Goal: Task Accomplishment & Management: Complete application form

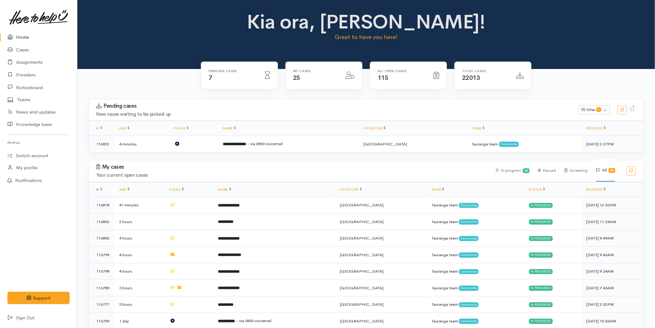
click at [20, 31] on link "Home" at bounding box center [38, 37] width 77 height 13
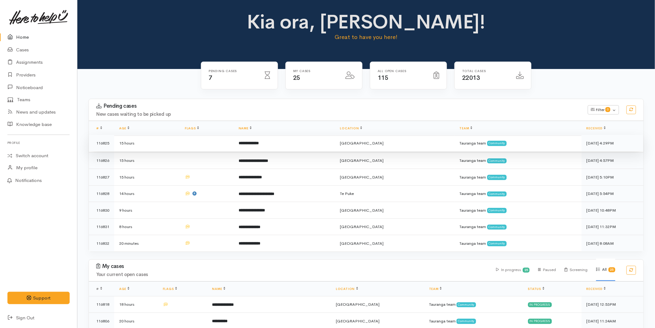
click at [271, 138] on td "**********" at bounding box center [285, 143] width 102 height 17
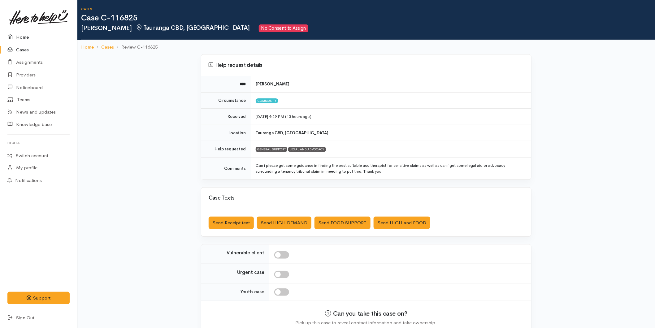
click at [23, 35] on link "Home" at bounding box center [38, 37] width 77 height 13
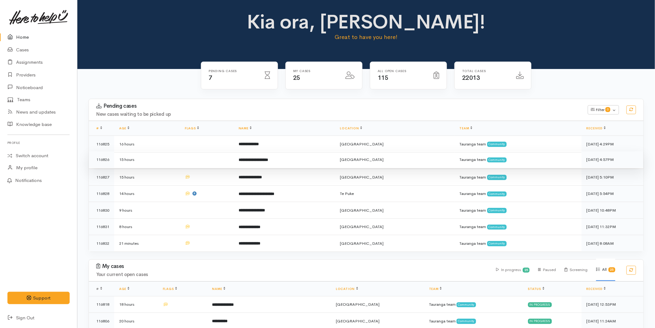
click at [261, 158] on b "**********" at bounding box center [253, 160] width 29 height 4
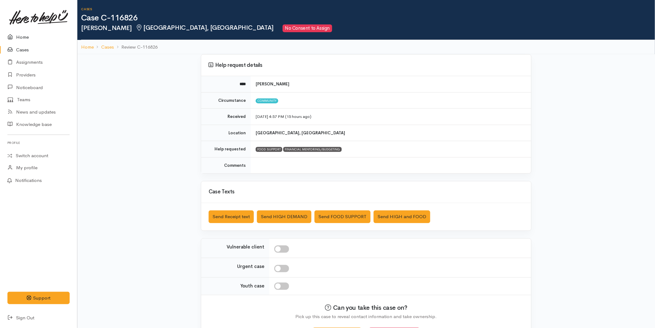
click at [26, 41] on link "Home" at bounding box center [38, 37] width 77 height 13
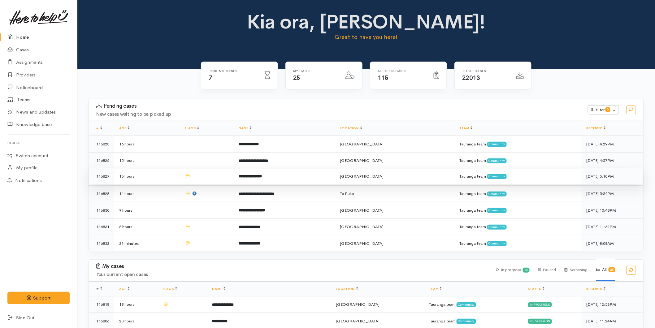
click at [262, 177] on b "**********" at bounding box center [250, 176] width 23 height 4
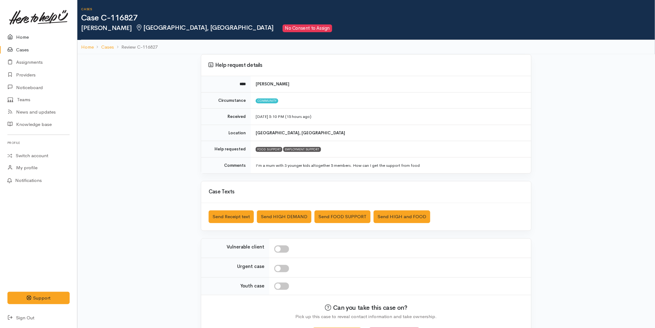
click at [22, 37] on link "Home" at bounding box center [38, 37] width 77 height 13
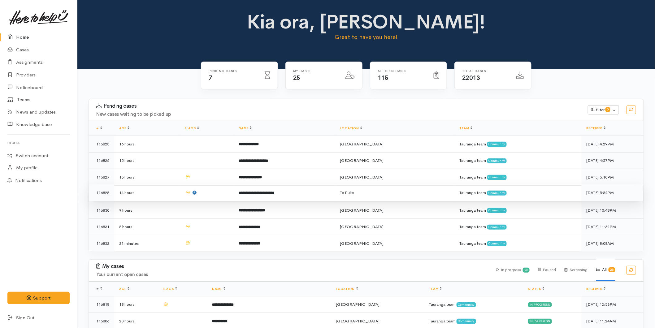
click at [258, 191] on b "**********" at bounding box center [257, 193] width 36 height 4
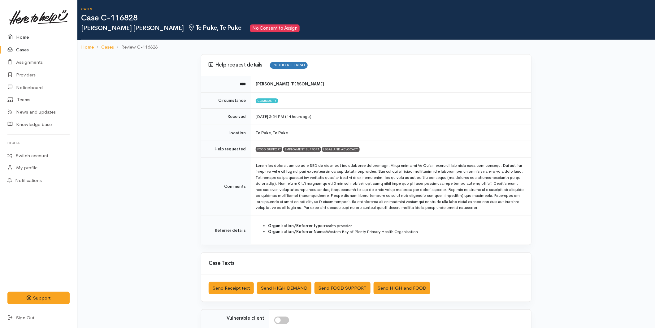
click at [23, 38] on link "Home" at bounding box center [38, 37] width 77 height 13
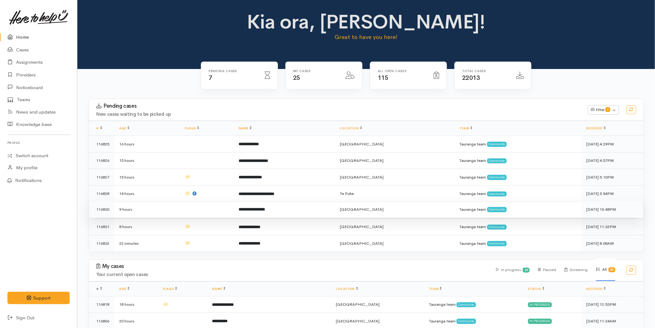
click at [234, 210] on td at bounding box center [207, 209] width 54 height 17
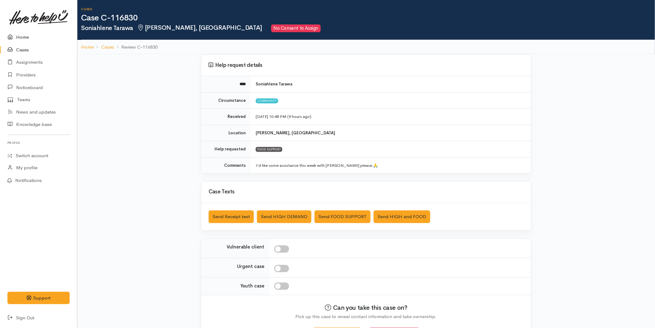
click at [29, 38] on link "Home" at bounding box center [38, 37] width 77 height 13
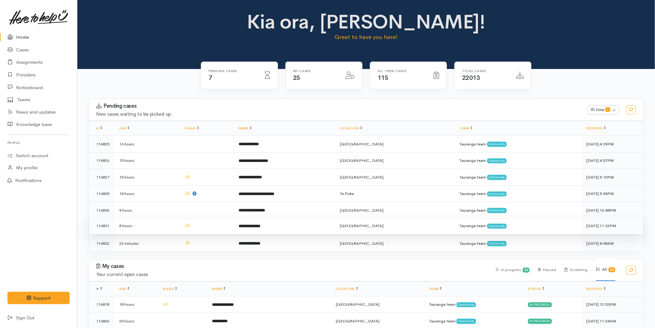
click at [259, 226] on b "**********" at bounding box center [250, 226] width 22 height 4
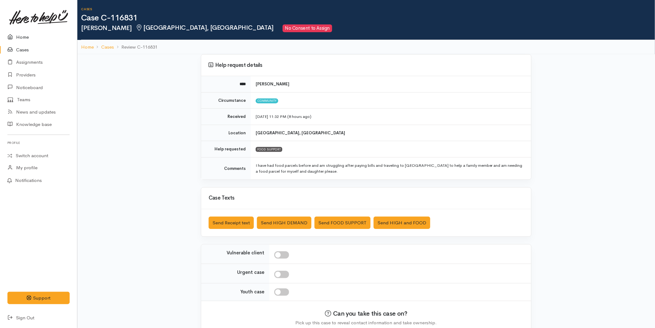
click at [29, 37] on link "Home" at bounding box center [38, 37] width 77 height 13
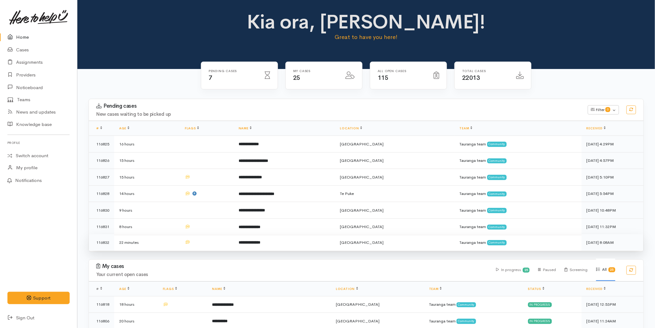
click at [255, 237] on td "**********" at bounding box center [285, 242] width 102 height 16
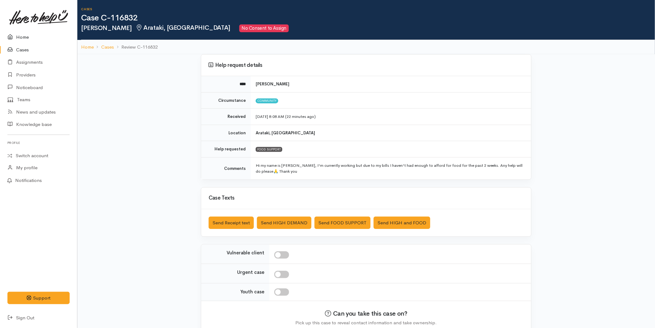
click at [20, 34] on link "Home" at bounding box center [38, 37] width 77 height 13
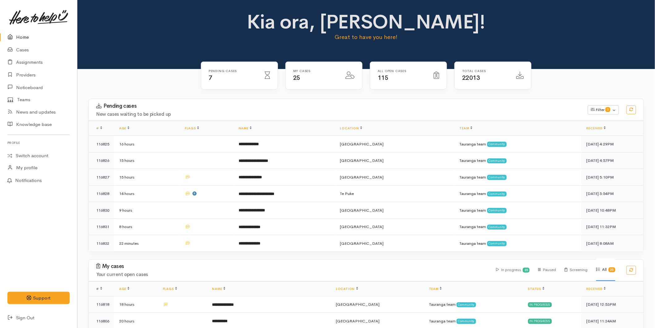
click at [22, 37] on link "Home" at bounding box center [38, 37] width 77 height 13
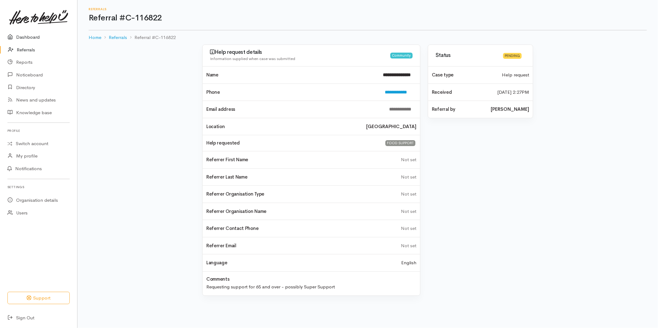
drag, startPoint x: 42, startPoint y: 37, endPoint x: 150, endPoint y: 25, distance: 108.7
click at [42, 37] on link "Dashboard" at bounding box center [38, 37] width 77 height 13
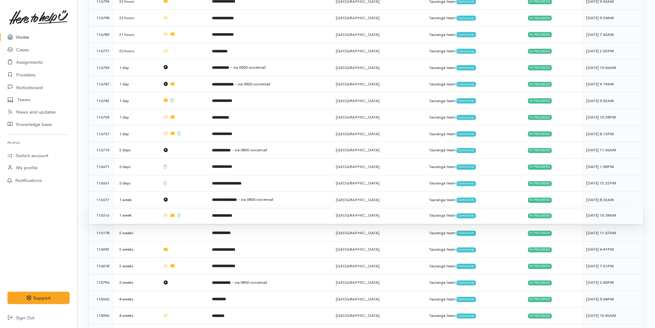
scroll to position [397, 0]
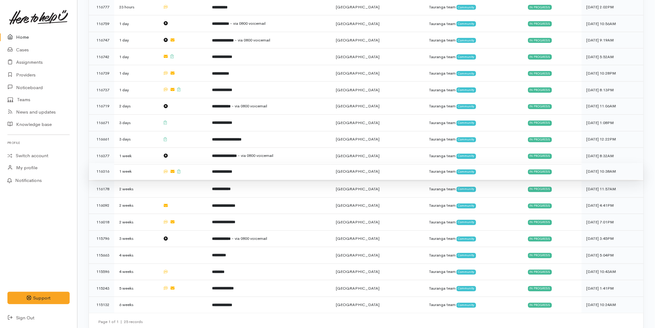
click at [243, 169] on td "**********" at bounding box center [269, 171] width 124 height 17
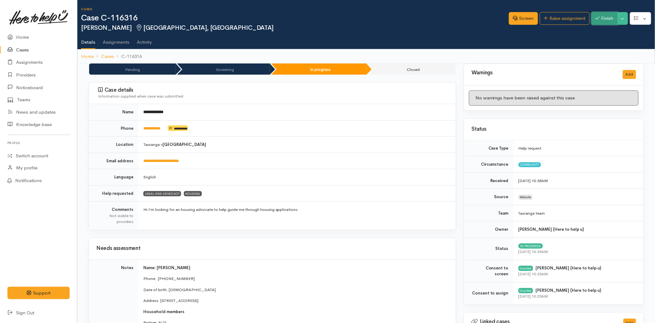
click at [604, 20] on button "Finish" at bounding box center [605, 18] width 26 height 13
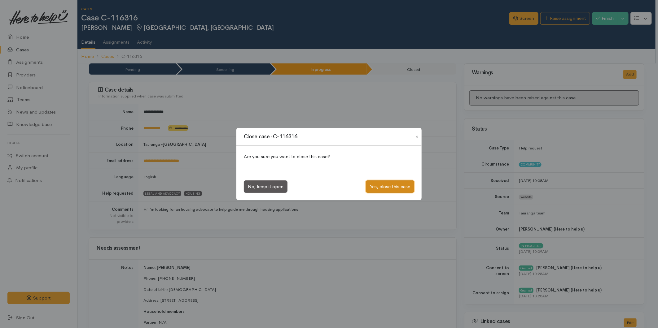
click at [378, 186] on button "Yes, close this case" at bounding box center [390, 187] width 48 height 13
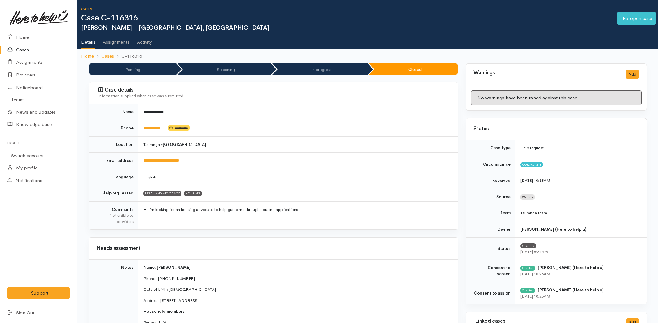
click at [21, 39] on link "Home" at bounding box center [38, 37] width 77 height 13
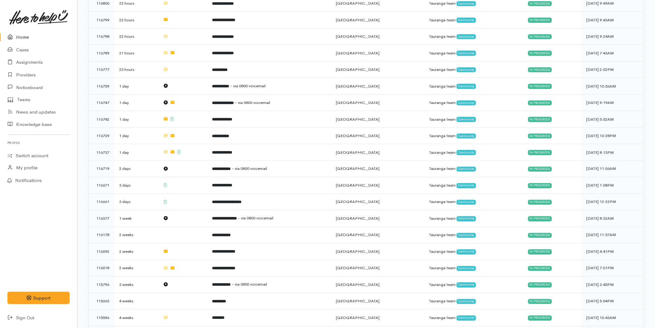
scroll to position [381, 0]
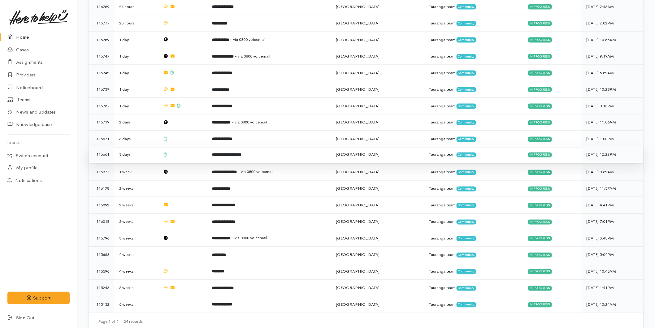
click at [218, 155] on td "**********" at bounding box center [269, 154] width 124 height 17
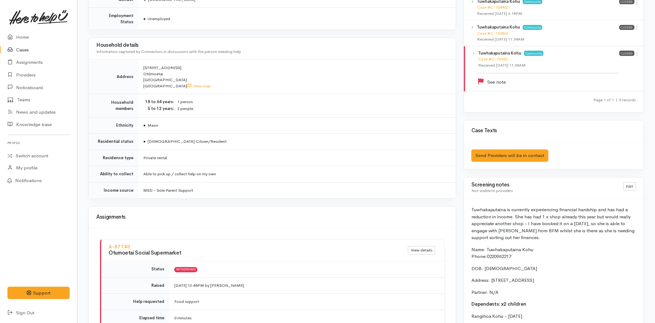
scroll to position [482, 0]
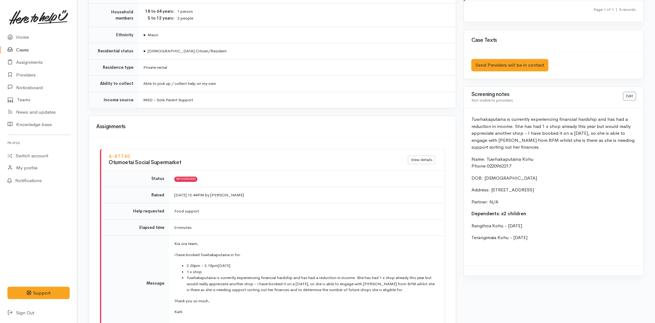
click at [632, 98] on link "Edit" at bounding box center [630, 96] width 13 height 9
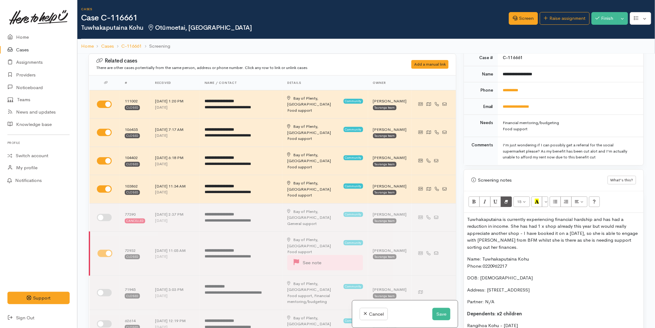
scroll to position [275, 0]
click at [468, 216] on p "Tuwhakaputaina is currently experiencing financial hardship and has had a reduc…" at bounding box center [553, 232] width 173 height 35
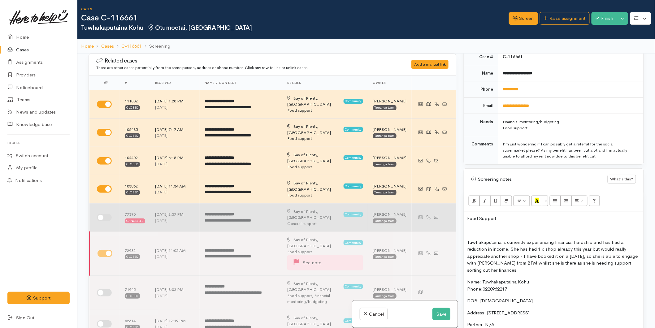
drag, startPoint x: 540, startPoint y: 215, endPoint x: 502, endPoint y: 197, distance: 41.4
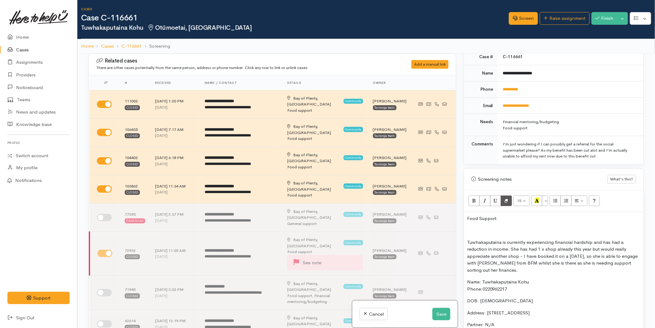
click at [451, 213] on div "Related cases There are other cases potentially from the same person, address o…" at bounding box center [366, 218] width 563 height 328
click at [539, 200] on icon "Recent Color" at bounding box center [537, 200] width 4 height 5
click at [474, 201] on icon "Bold (CTRL+B)" at bounding box center [474, 200] width 4 height 5
click at [472, 226] on div "Food Support: Tuwhakaputaina is currently experiencing financial hardship and h…" at bounding box center [554, 298] width 180 height 172
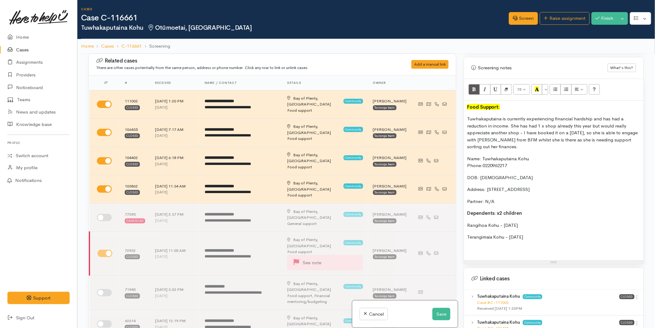
scroll to position [378, 0]
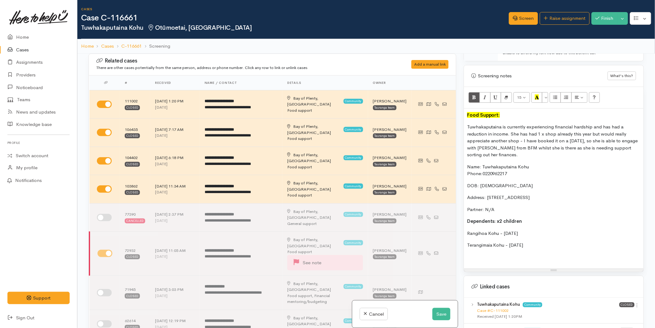
click at [478, 259] on p at bounding box center [553, 257] width 173 height 7
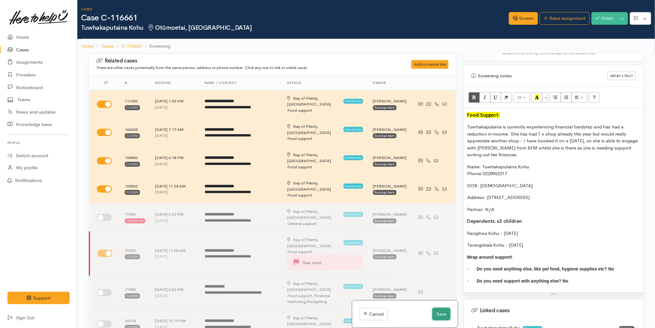
click at [441, 308] on button "Save" at bounding box center [442, 314] width 18 height 13
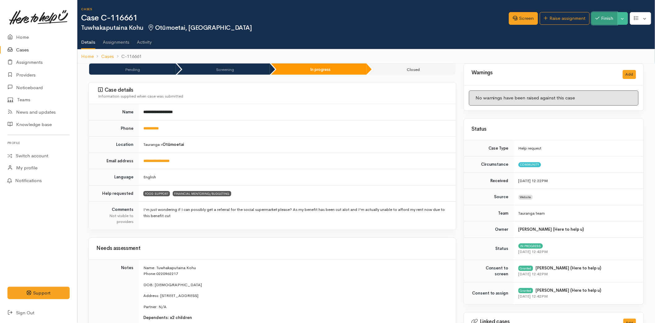
click at [602, 18] on button "Finish" at bounding box center [605, 18] width 26 height 13
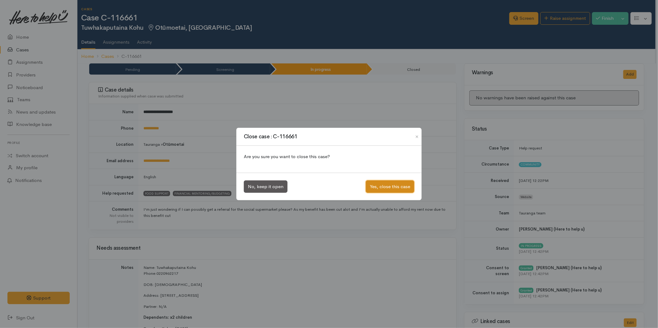
click at [385, 185] on button "Yes, close this case" at bounding box center [390, 187] width 48 height 13
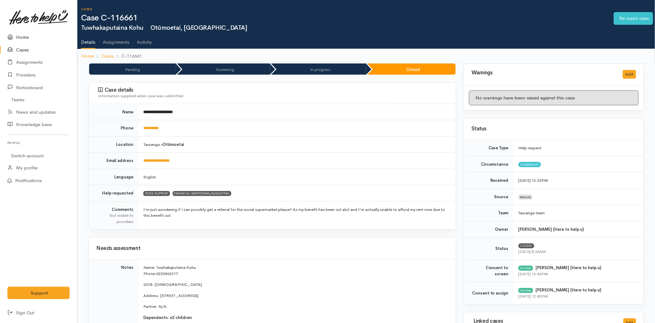
click at [23, 33] on link "Home" at bounding box center [38, 37] width 77 height 13
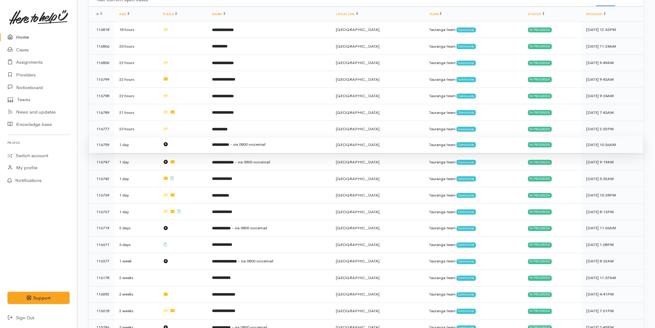
scroll to position [364, 0]
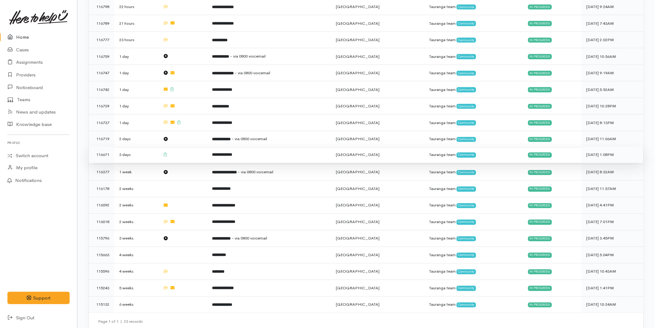
click at [232, 153] on b "**********" at bounding box center [222, 155] width 20 height 4
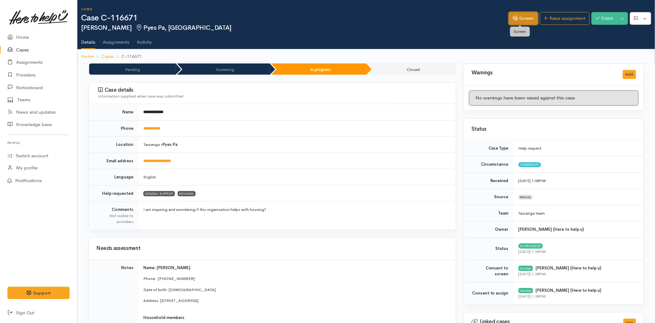
click at [522, 16] on link "Screen" at bounding box center [523, 18] width 29 height 13
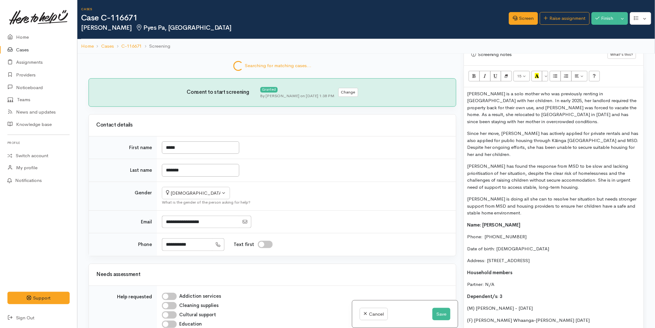
scroll to position [376, 0]
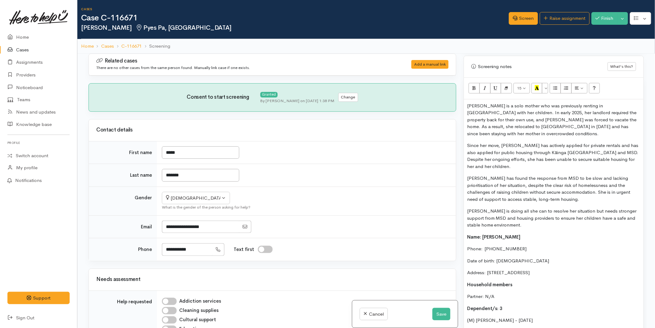
click at [465, 103] on div "Maria is a solo mother who was previously renting in Wellington with her childr…" at bounding box center [554, 251] width 180 height 304
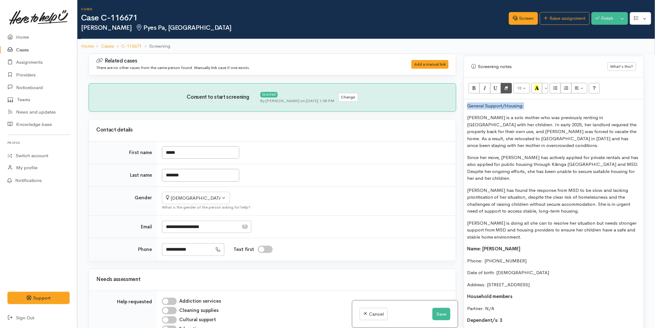
drag, startPoint x: 531, startPoint y: 103, endPoint x: 511, endPoint y: 89, distance: 24.4
click at [456, 102] on div "Related cases There are no other cases from the same person found. Manually lin…" at bounding box center [366, 218] width 563 height 328
click at [470, 89] on button "Bold (CTRL+B)" at bounding box center [474, 88] width 11 height 11
click at [538, 87] on icon "Recent Color" at bounding box center [537, 87] width 4 height 5
click at [440, 311] on button "Save" at bounding box center [442, 314] width 18 height 13
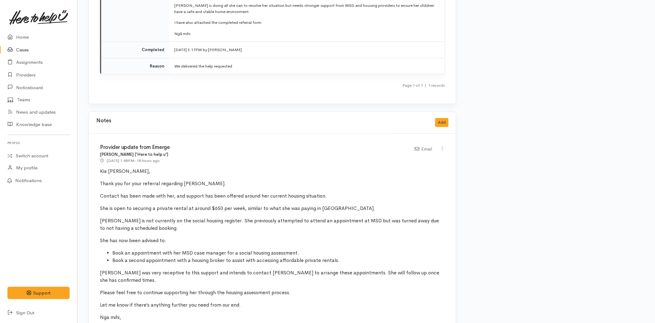
scroll to position [977, 0]
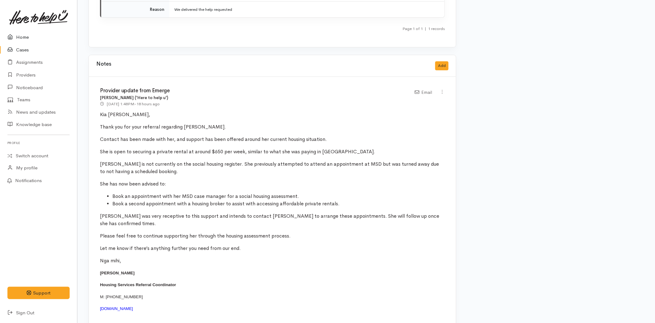
click at [20, 37] on link "Home" at bounding box center [38, 37] width 77 height 13
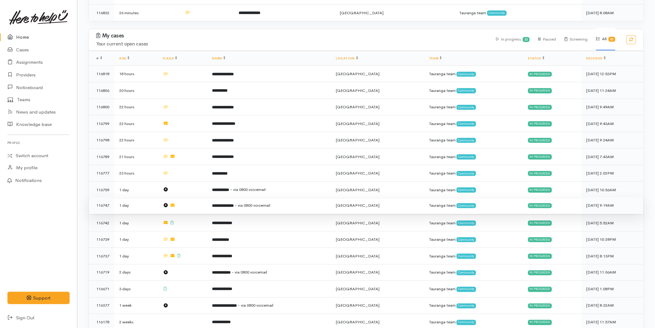
scroll to position [275, 0]
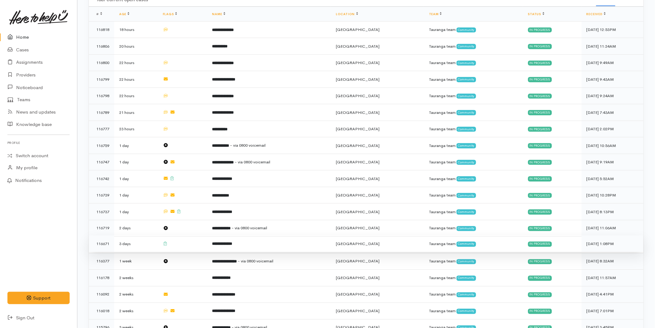
click at [224, 236] on td "**********" at bounding box center [269, 244] width 124 height 17
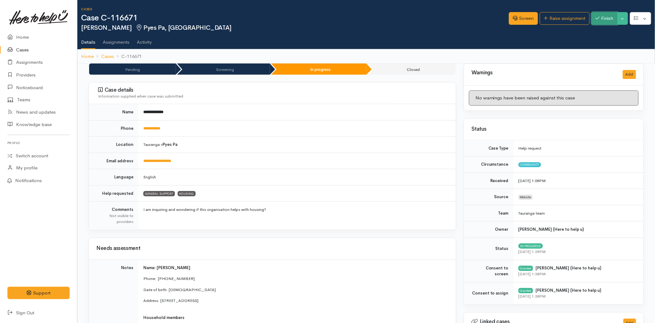
click at [611, 13] on button "Finish" at bounding box center [605, 18] width 26 height 13
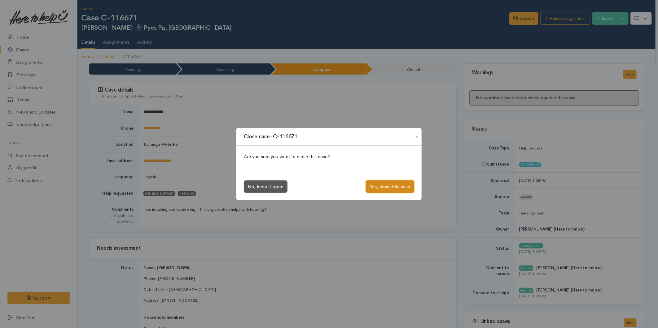
click at [382, 183] on button "Yes, close this case" at bounding box center [390, 187] width 48 height 13
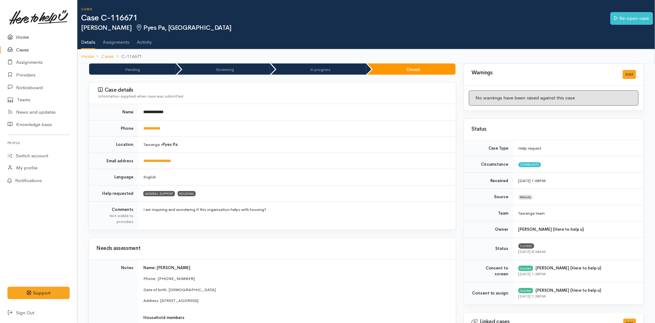
click at [24, 34] on link "Home" at bounding box center [38, 37] width 77 height 13
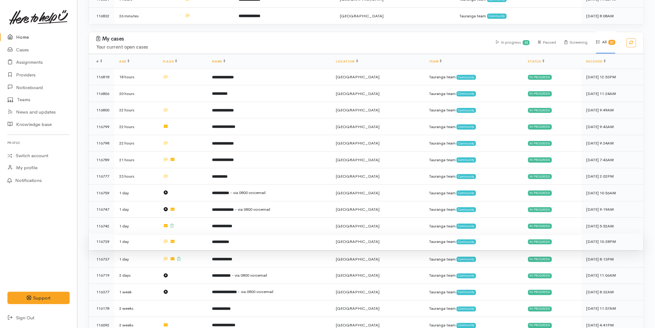
scroll to position [241, 0]
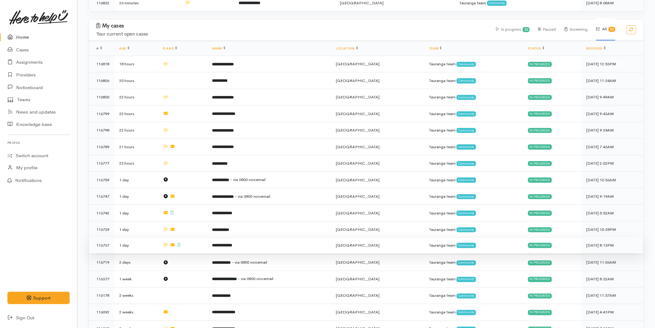
click at [220, 237] on td "**********" at bounding box center [269, 245] width 124 height 17
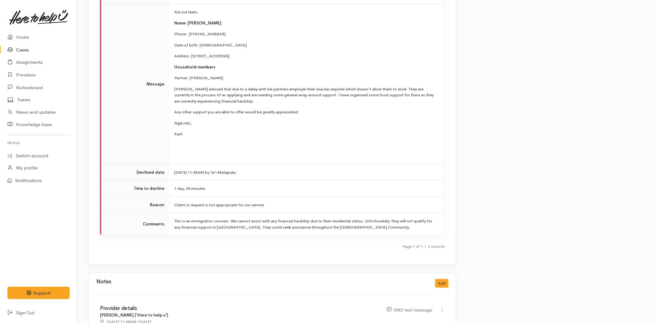
scroll to position [1053, 0]
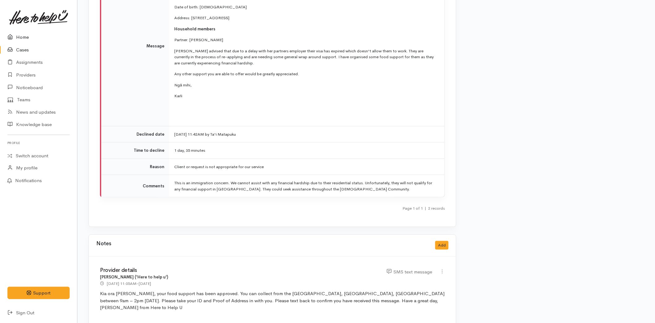
click at [19, 33] on link "Home" at bounding box center [38, 37] width 77 height 13
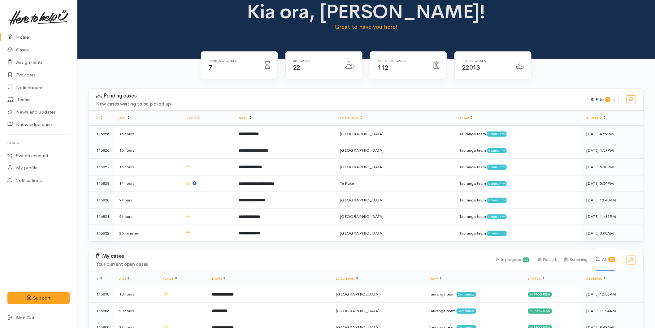
scroll to position [275, 0]
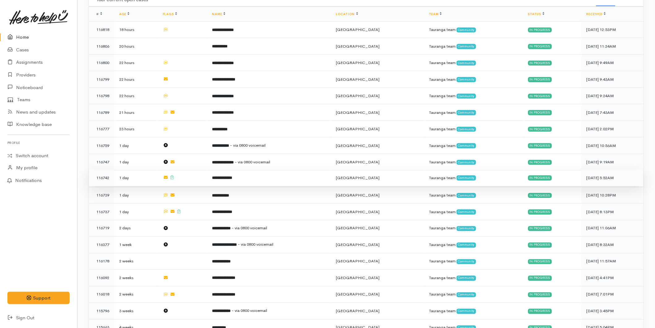
click at [219, 176] on b "**********" at bounding box center [222, 178] width 20 height 4
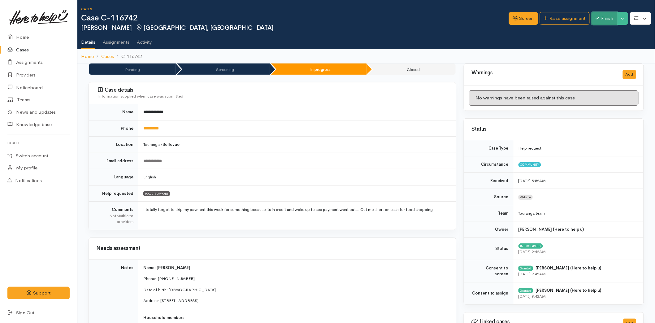
click at [596, 16] on icon "button" at bounding box center [598, 18] width 4 height 5
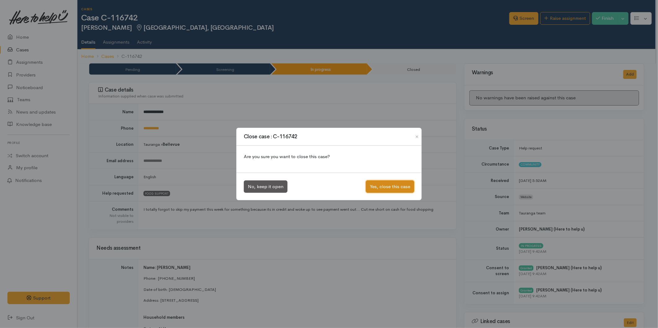
drag, startPoint x: 386, startPoint y: 184, endPoint x: 348, endPoint y: 154, distance: 48.0
click at [386, 184] on button "Yes, close this case" at bounding box center [390, 187] width 48 height 13
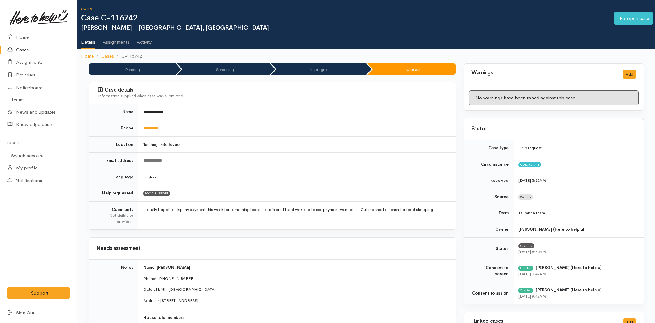
click at [29, 37] on link "Home" at bounding box center [38, 37] width 77 height 13
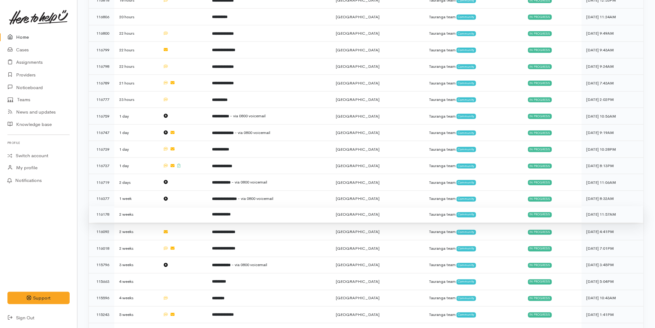
scroll to position [332, 0]
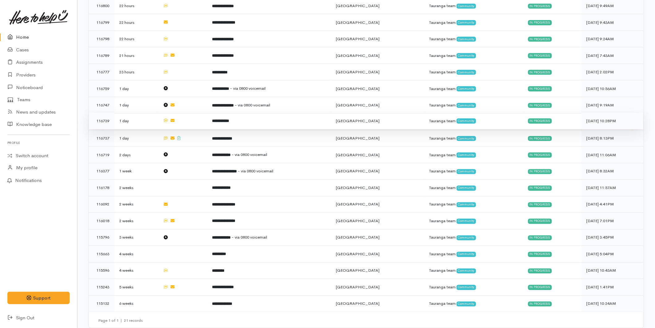
click at [237, 120] on td "**********" at bounding box center [269, 121] width 124 height 17
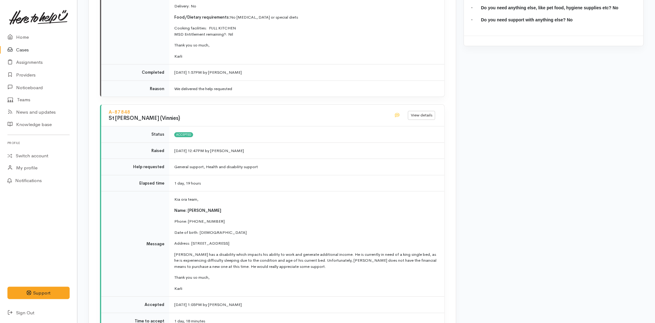
scroll to position [792, 0]
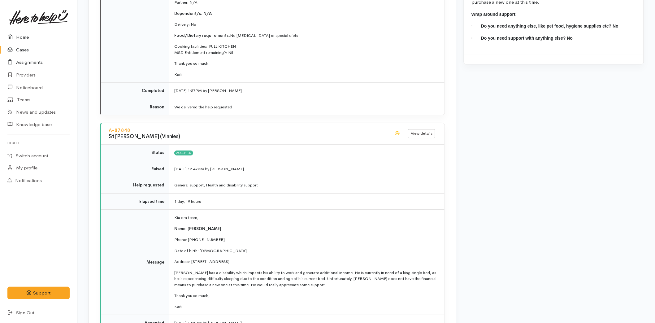
drag, startPoint x: 30, startPoint y: 40, endPoint x: 33, endPoint y: 60, distance: 20.9
click at [30, 40] on link "Home" at bounding box center [38, 37] width 77 height 13
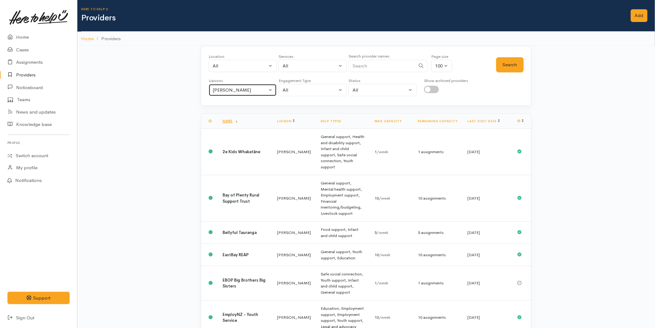
click at [246, 88] on div "[PERSON_NAME]" at bounding box center [240, 90] width 54 height 7
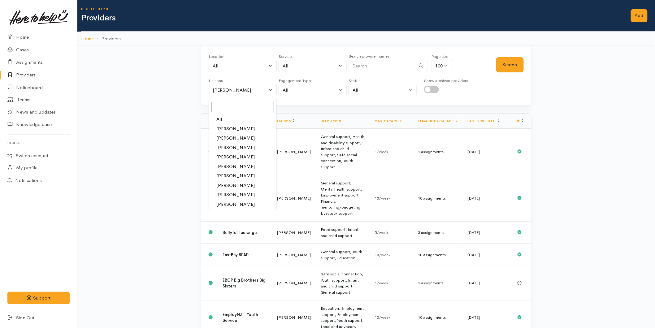
click at [229, 116] on link "All" at bounding box center [243, 120] width 68 height 10
select select "null"
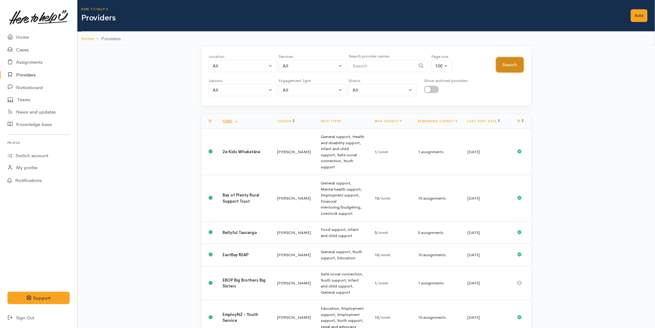
click at [513, 66] on button "Search" at bounding box center [510, 64] width 28 height 15
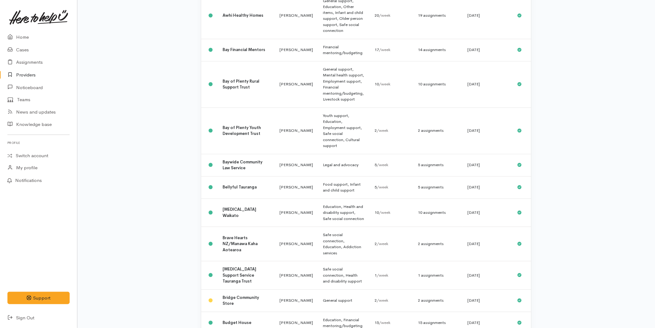
scroll to position [482, 0]
click at [25, 38] on link "Home" at bounding box center [38, 37] width 77 height 13
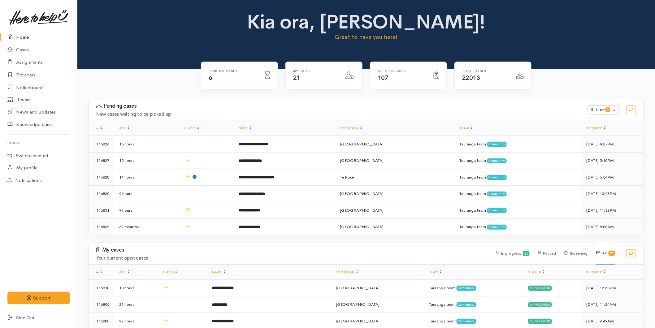
click at [16, 35] on link "Home" at bounding box center [38, 37] width 77 height 13
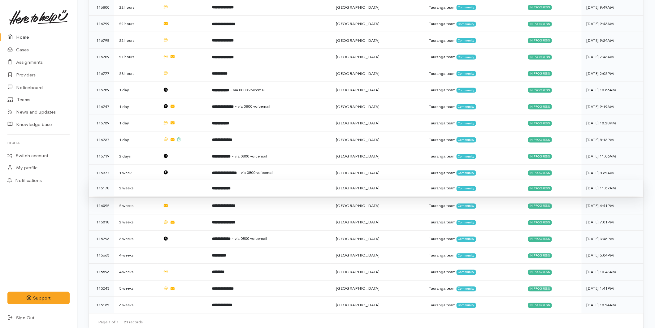
scroll to position [315, 0]
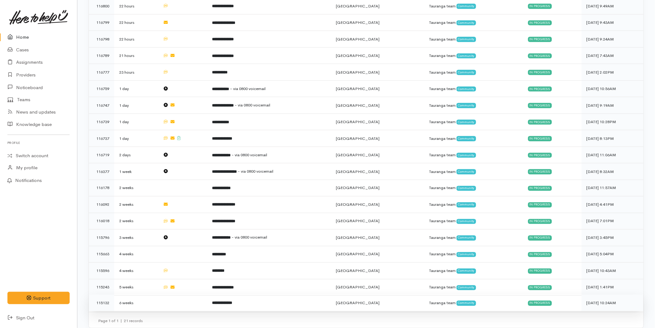
click at [174, 299] on td at bounding box center [183, 303] width 50 height 16
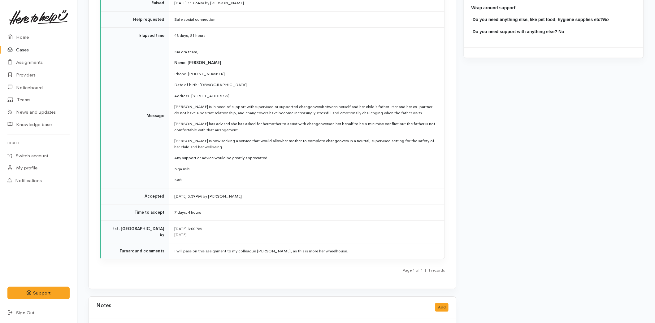
scroll to position [688, 0]
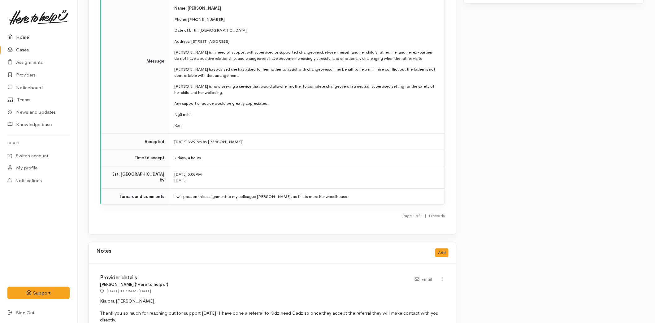
click at [27, 41] on link "Home" at bounding box center [38, 37] width 77 height 13
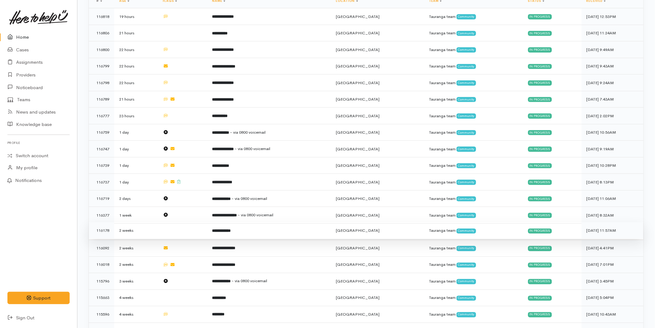
scroll to position [315, 0]
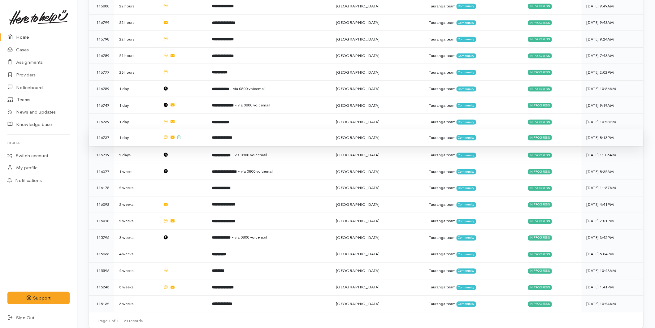
click at [219, 136] on b "**********" at bounding box center [222, 138] width 20 height 4
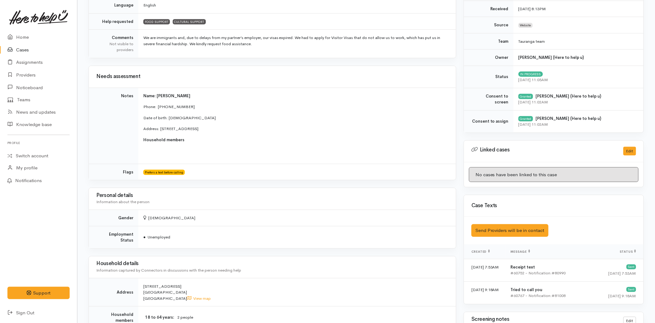
scroll to position [34, 0]
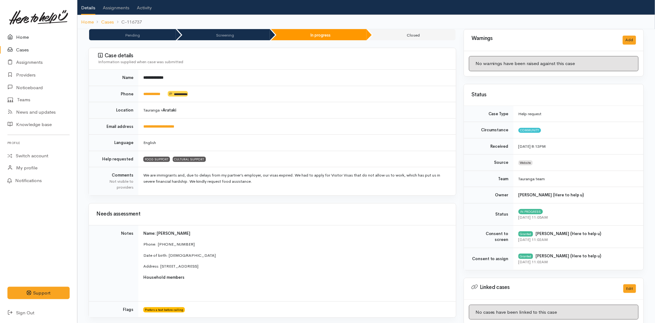
click at [28, 36] on link "Home" at bounding box center [38, 37] width 77 height 13
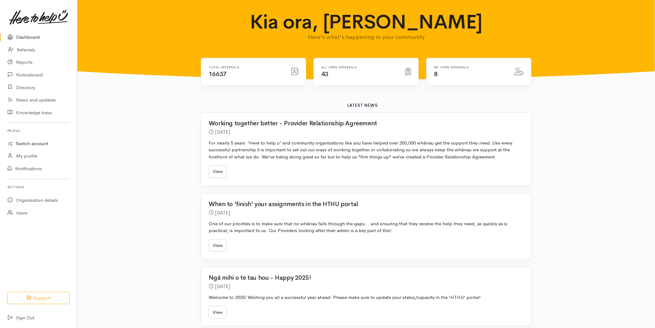
click at [30, 141] on link "Switch account" at bounding box center [38, 144] width 77 height 12
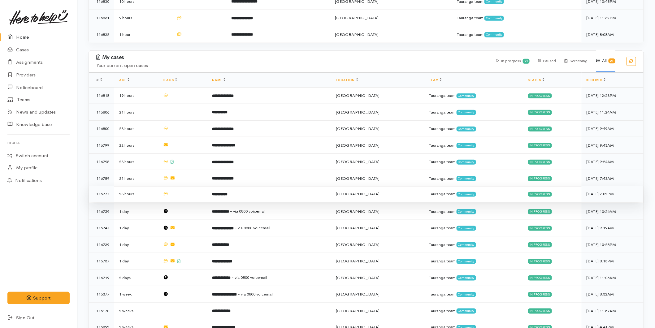
scroll to position [206, 0]
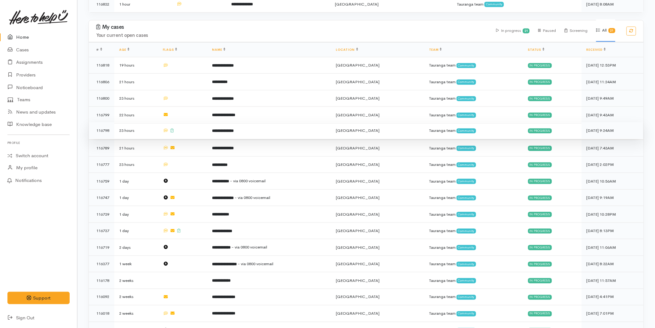
click at [234, 129] on b "**********" at bounding box center [223, 131] width 22 height 4
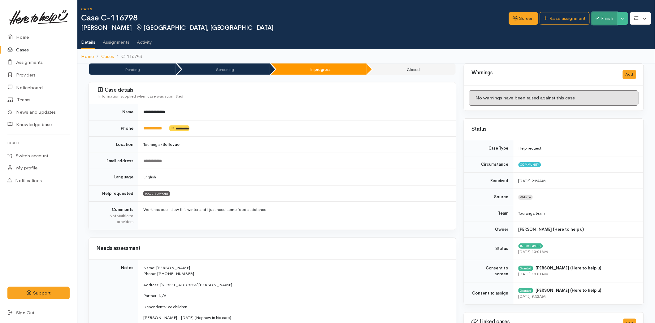
click at [597, 16] on icon "button" at bounding box center [598, 18] width 4 height 5
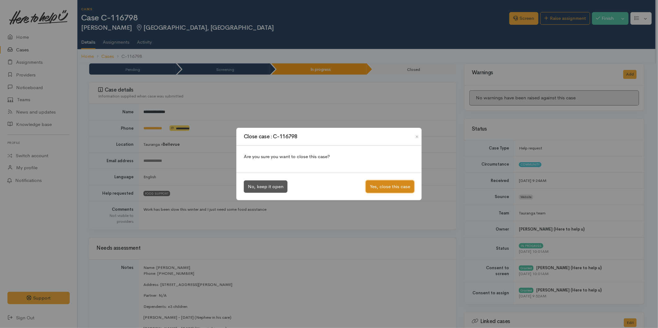
click at [377, 183] on button "Yes, close this case" at bounding box center [390, 187] width 48 height 13
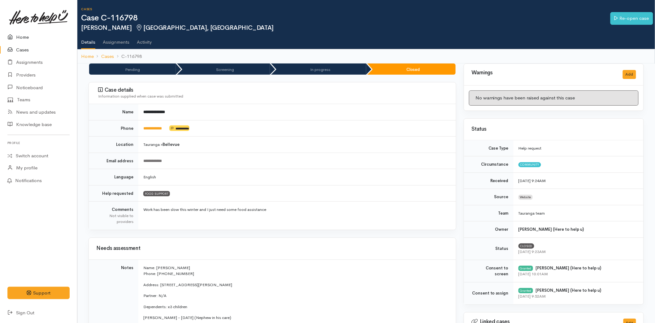
click at [23, 36] on link "Home" at bounding box center [38, 37] width 77 height 13
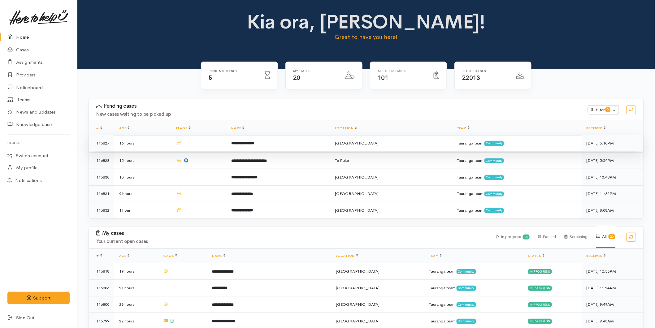
click at [289, 143] on td "**********" at bounding box center [278, 143] width 104 height 17
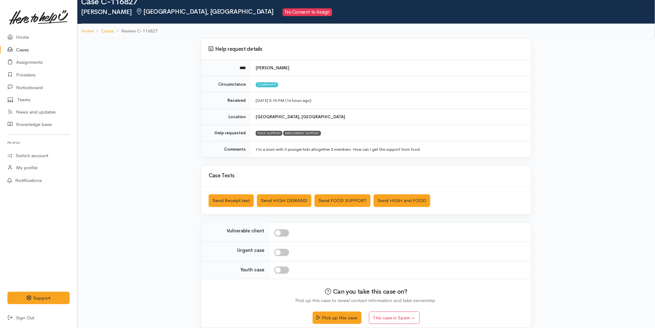
scroll to position [24, 0]
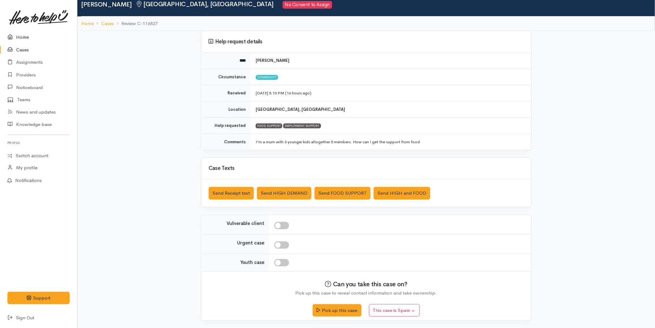
click at [23, 36] on link "Home" at bounding box center [38, 37] width 77 height 13
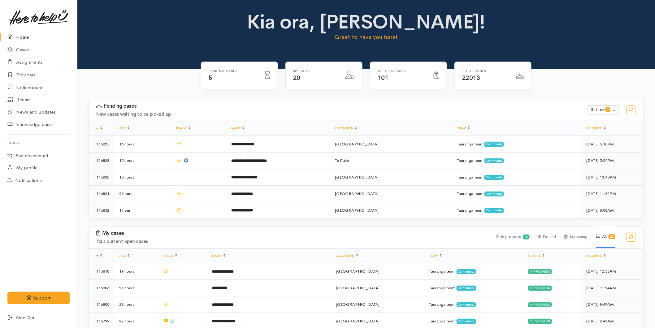
drag, startPoint x: 19, startPoint y: 41, endPoint x: 20, endPoint y: 38, distance: 3.5
click at [19, 41] on link "Home" at bounding box center [38, 37] width 77 height 13
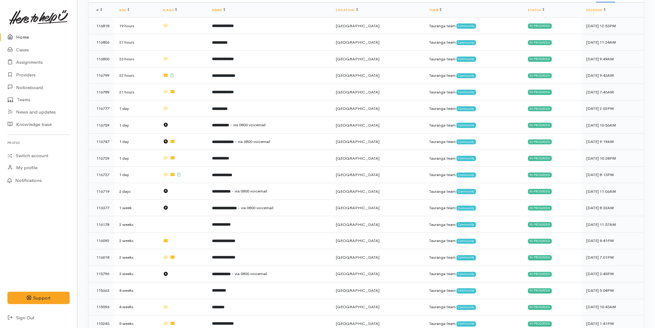
scroll to position [299, 0]
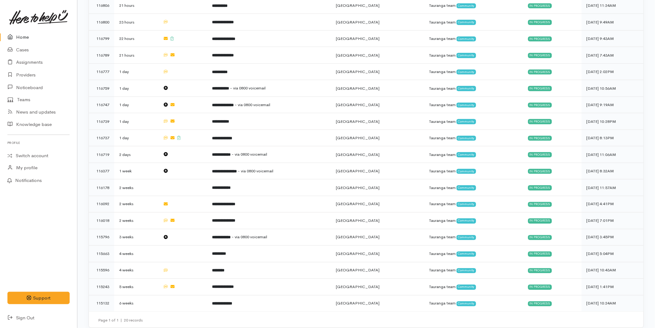
click at [35, 37] on link "Home" at bounding box center [38, 37] width 77 height 13
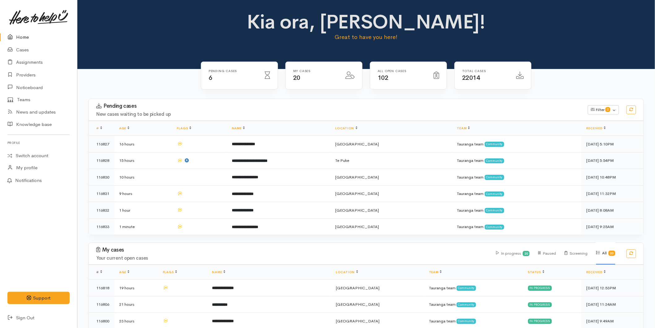
drag, startPoint x: 268, startPoint y: 155, endPoint x: 16, endPoint y: 36, distance: 278.0
click at [16, 36] on link "Home" at bounding box center [38, 37] width 77 height 13
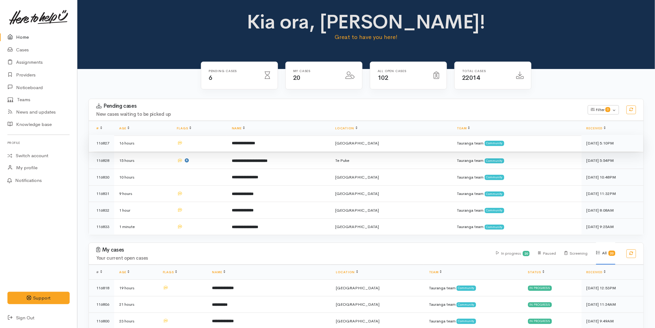
click at [256, 137] on td "**********" at bounding box center [278, 143] width 103 height 17
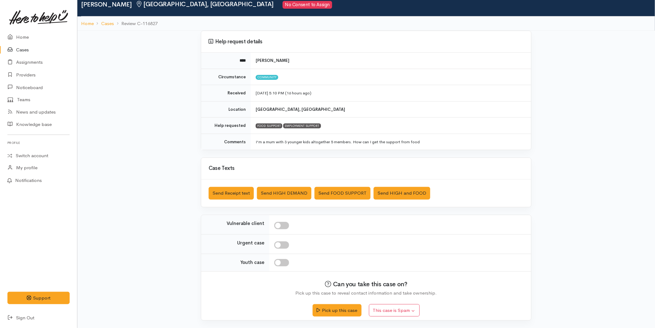
scroll to position [24, 0]
click at [22, 38] on link "Home" at bounding box center [38, 37] width 77 height 13
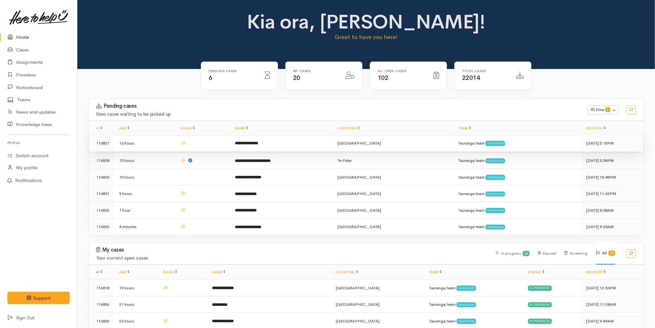
click at [230, 142] on td at bounding box center [203, 143] width 54 height 17
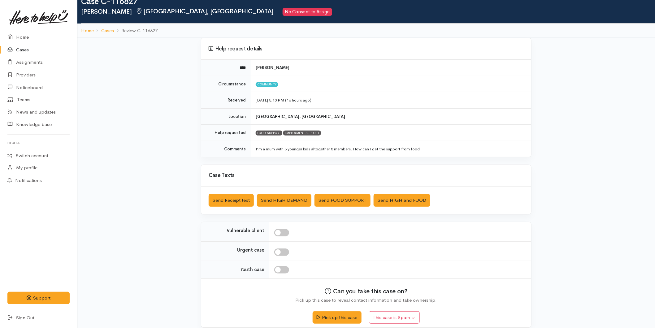
scroll to position [24, 0]
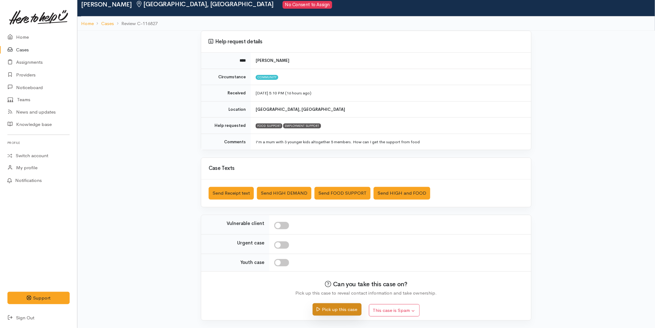
click at [337, 309] on button "Pick up this case" at bounding box center [337, 309] width 49 height 13
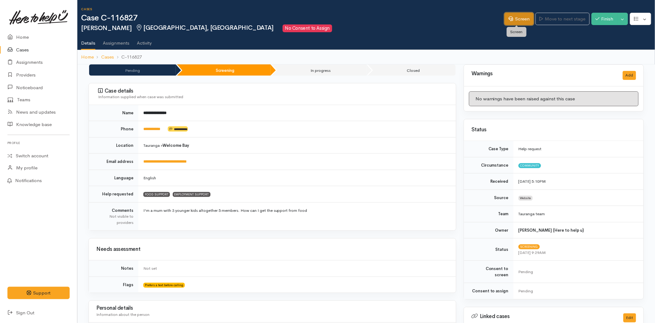
click at [527, 17] on link "Screen" at bounding box center [519, 19] width 29 height 13
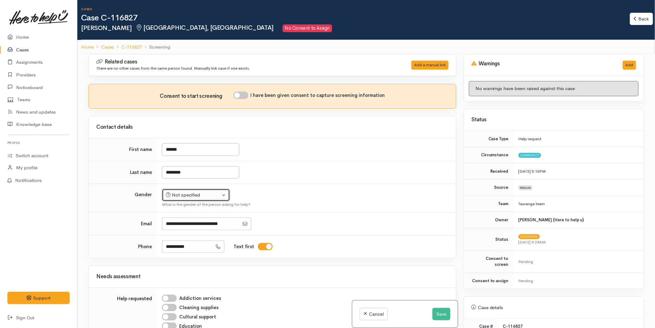
click at [202, 202] on button "Not specified" at bounding box center [196, 195] width 68 height 13
click at [175, 230] on span "[DEMOGRAPHIC_DATA]" at bounding box center [200, 228] width 53 height 7
select select "[DEMOGRAPHIC_DATA]"
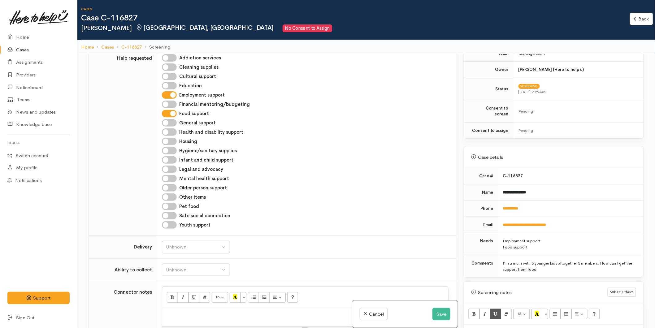
scroll to position [241, 0]
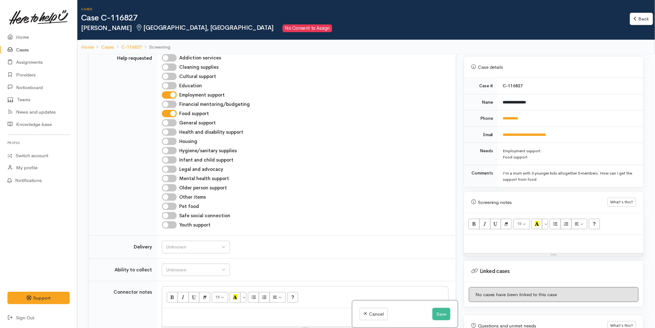
click at [489, 240] on div at bounding box center [554, 244] width 180 height 18
paste div
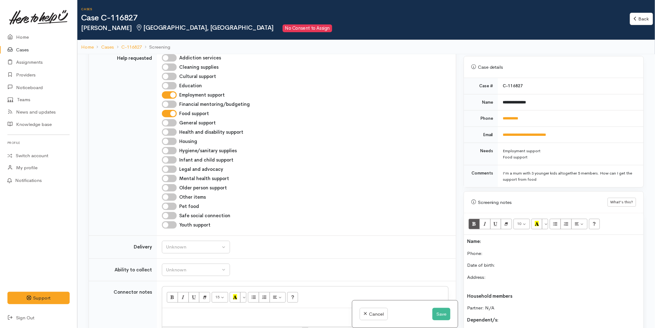
scroll to position [280, 0]
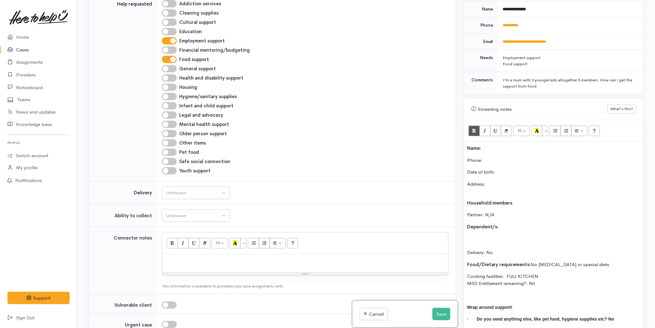
click at [466, 142] on div "Name: Phone:  Date of birth: Address: Household members Partner: N/A Dependent/…" at bounding box center [554, 242] width 180 height 201
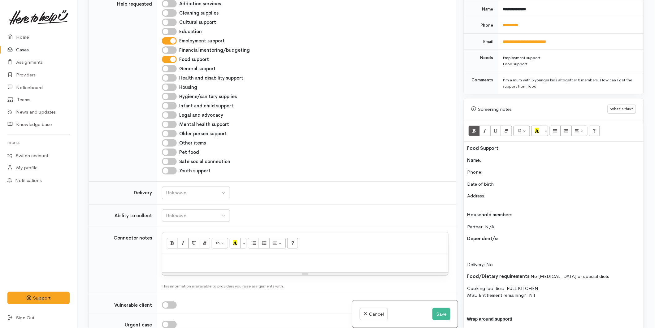
click at [490, 247] on p "Delivery: No" at bounding box center [553, 257] width 173 height 21
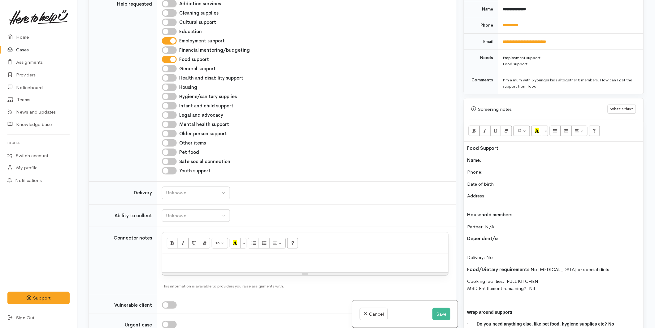
drag, startPoint x: 484, startPoint y: 185, endPoint x: 463, endPoint y: 133, distance: 56.2
click at [463, 133] on div "Warnings Add No warnings have been raised against this case Add Warning Title ●…" at bounding box center [554, 164] width 188 height 328
copy div "Food Support: Name: Phone:  Date of birth: Address:"
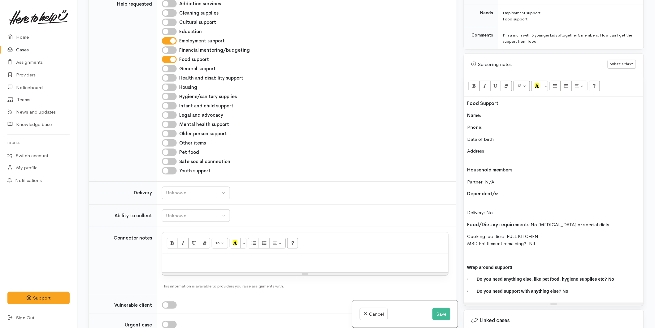
scroll to position [383, 0]
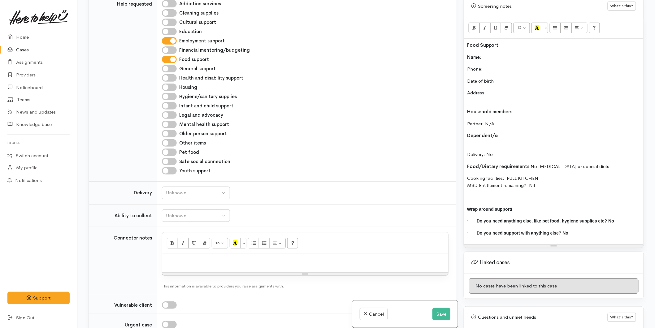
click at [473, 194] on p at bounding box center [553, 197] width 173 height 7
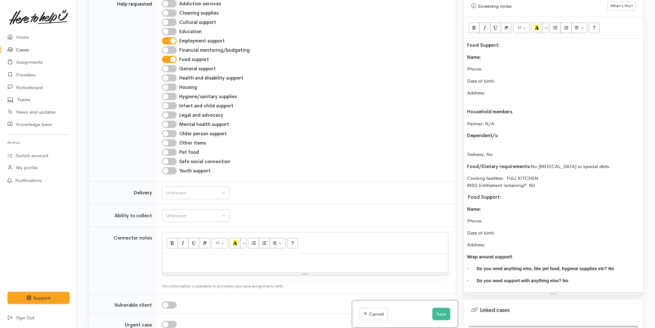
click at [471, 194] on span "Food Support:" at bounding box center [484, 197] width 33 height 6
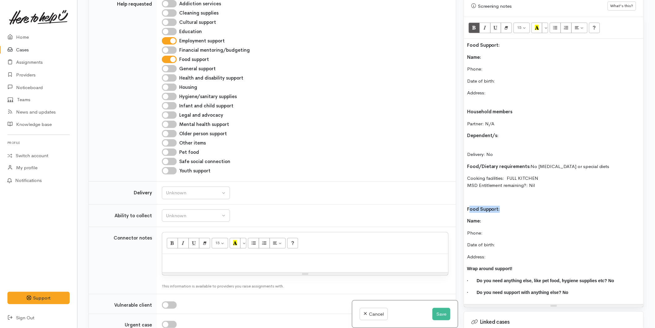
drag, startPoint x: 500, startPoint y: 203, endPoint x: 469, endPoint y: 200, distance: 31.1
click at [469, 206] on p "Food Support:" at bounding box center [553, 209] width 173 height 7
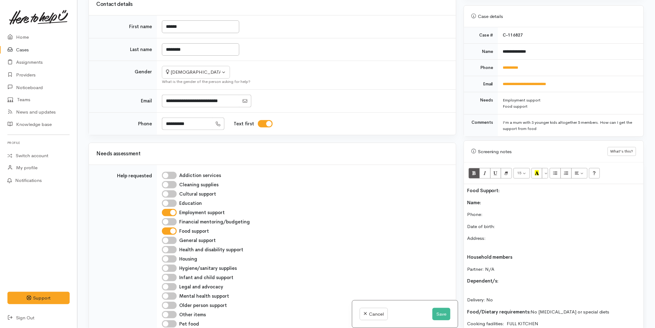
scroll to position [107, 0]
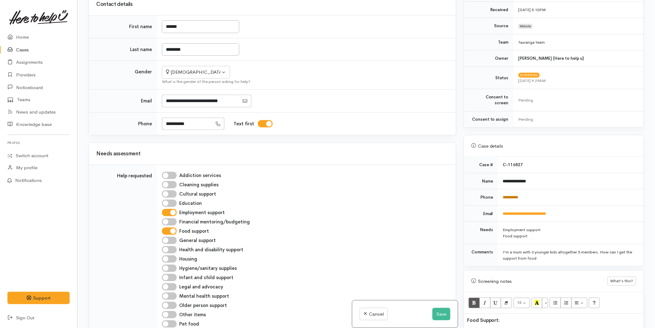
click at [515, 195] on link "**********" at bounding box center [510, 197] width 15 height 4
click at [446, 315] on button "Save" at bounding box center [442, 314] width 18 height 13
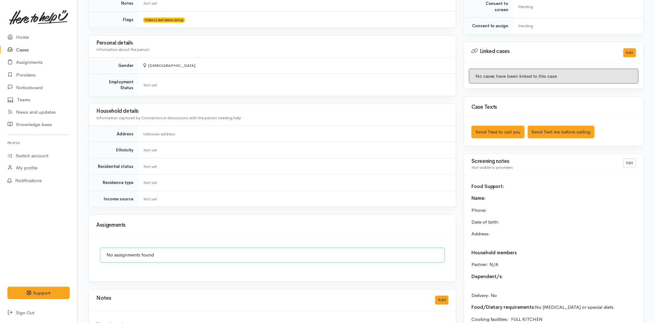
scroll to position [163, 0]
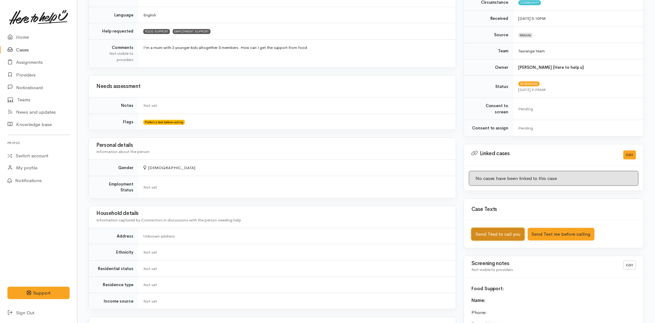
click at [504, 228] on button "Send Tried to call you" at bounding box center [498, 234] width 53 height 13
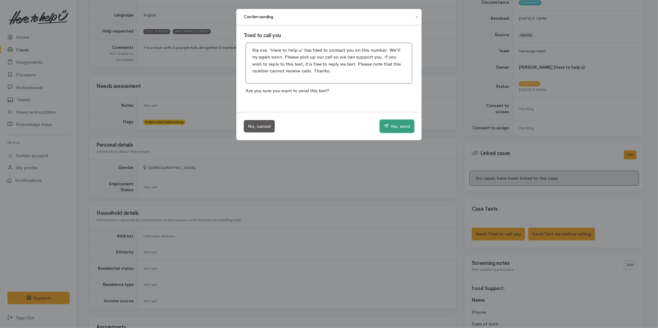
click at [406, 126] on button "Yes, send" at bounding box center [397, 126] width 34 height 13
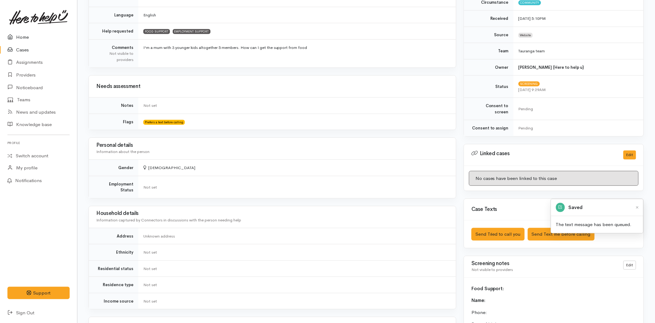
click at [22, 36] on link "Home" at bounding box center [38, 37] width 77 height 13
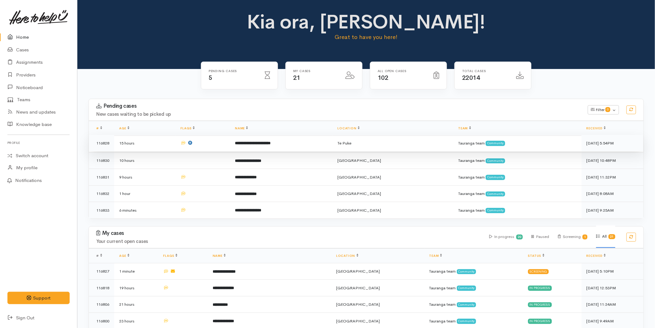
click at [252, 146] on td "**********" at bounding box center [281, 143] width 102 height 17
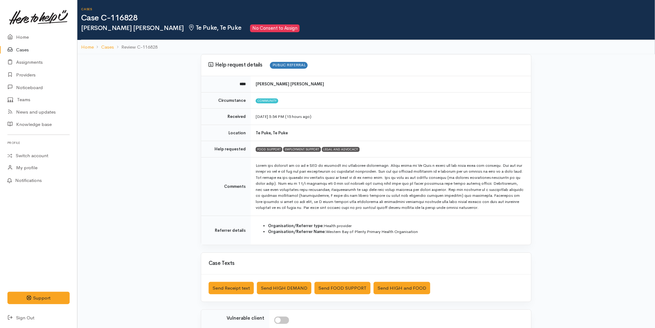
scroll to position [95, 0]
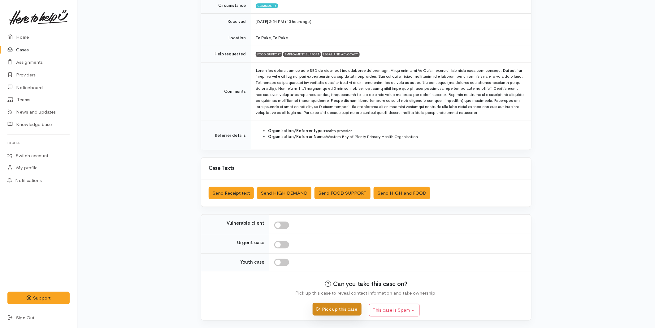
click at [318, 308] on icon "submit" at bounding box center [318, 309] width 3 height 5
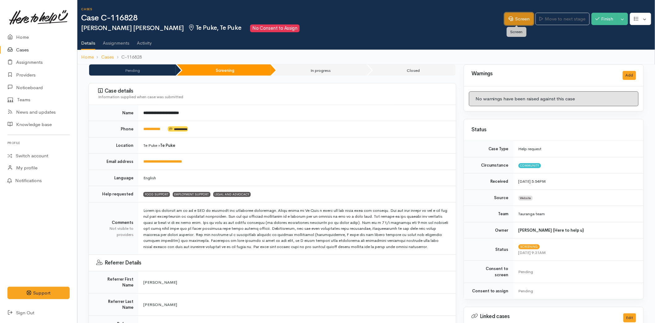
click at [509, 17] on icon at bounding box center [511, 18] width 5 height 5
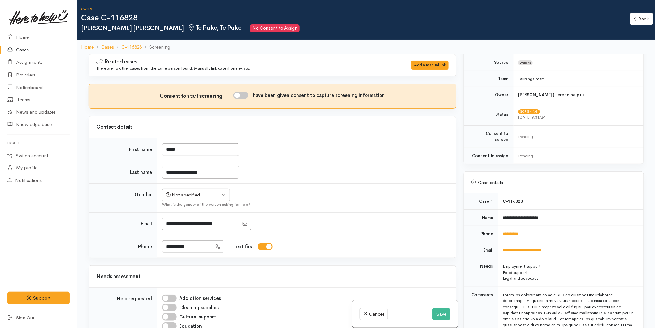
scroll to position [206, 0]
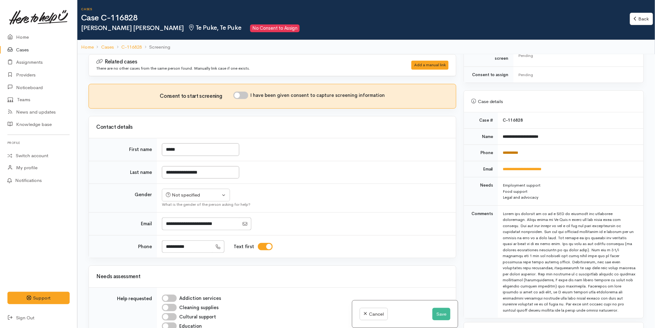
click at [512, 151] on link "**********" at bounding box center [510, 153] width 15 height 4
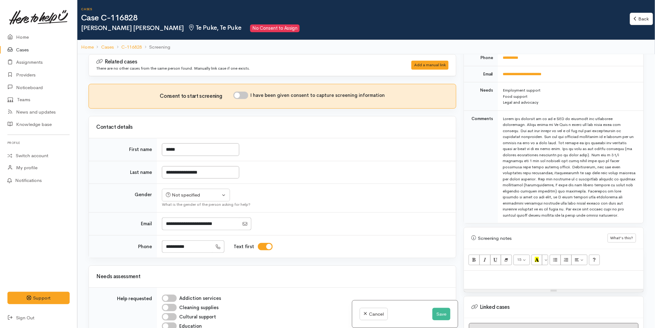
scroll to position [310, 0]
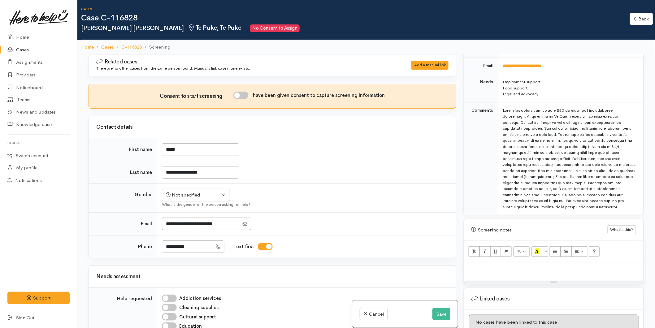
click at [512, 266] on p at bounding box center [553, 269] width 173 height 7
paste div
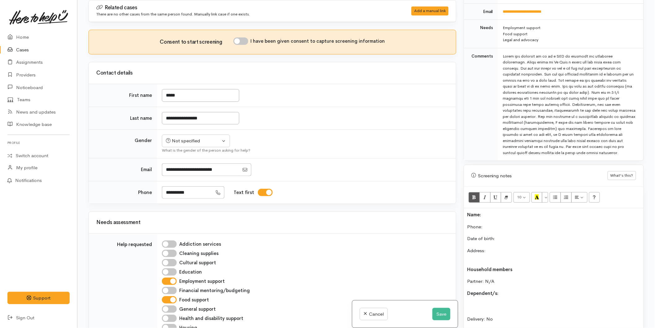
scroll to position [376, 0]
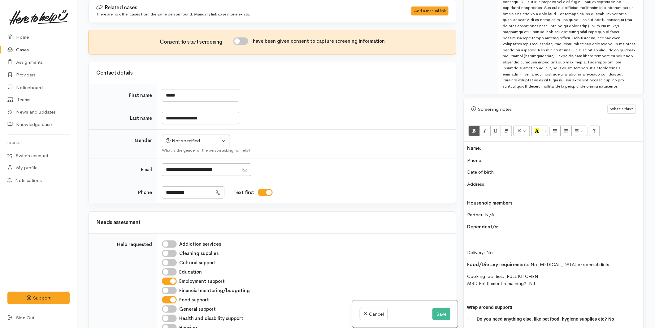
click at [488, 145] on p "Name:" at bounding box center [553, 148] width 173 height 7
click at [487, 157] on p "Phone:" at bounding box center [553, 160] width 173 height 7
click at [243, 43] on input "I have been given consent to capture screening information" at bounding box center [240, 40] width 15 height 7
checkbox input "true"
click at [169, 142] on icon "button" at bounding box center [168, 140] width 5 height 5
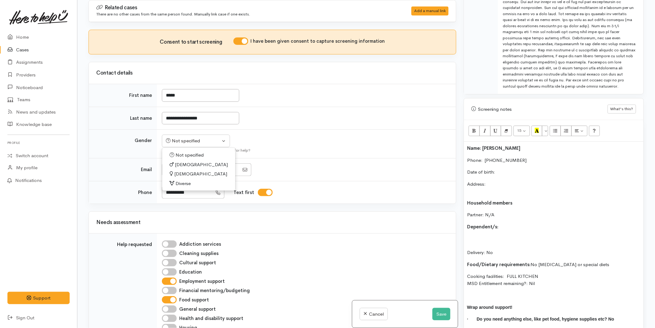
click at [187, 170] on link "[DEMOGRAPHIC_DATA]" at bounding box center [198, 174] width 73 height 10
select select "[DEMOGRAPHIC_DATA]"
click at [499, 169] on p "Date of birth:" at bounding box center [553, 172] width 173 height 7
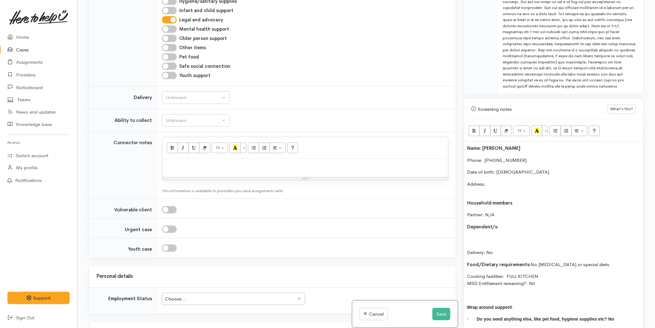
scroll to position [413, 0]
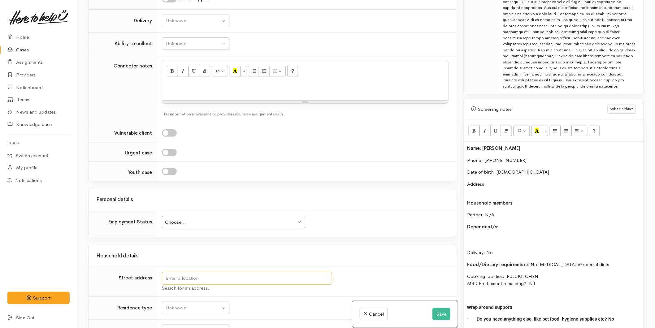
click at [175, 277] on input "text" at bounding box center [247, 278] width 170 height 13
drag, startPoint x: 182, startPoint y: 279, endPoint x: 181, endPoint y: 276, distance: 3.2
click at [182, 279] on input "text" at bounding box center [247, 278] width 170 height 13
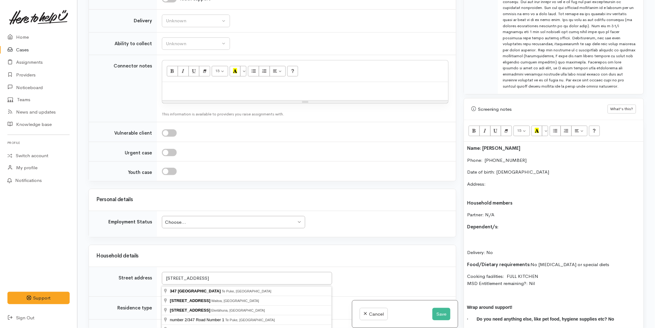
type input "[STREET_ADDRESS]"
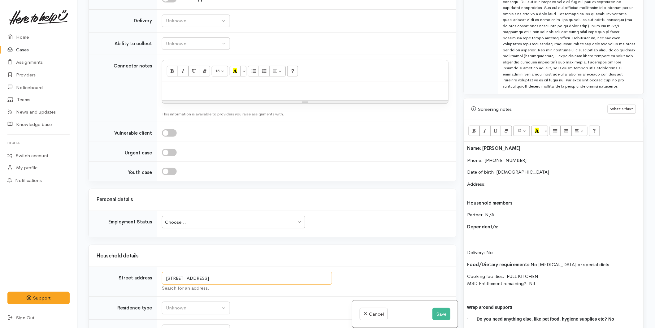
drag, startPoint x: 276, startPoint y: 279, endPoint x: 162, endPoint y: 276, distance: 113.7
click at [162, 276] on input "[STREET_ADDRESS]" at bounding box center [247, 278] width 170 height 13
click at [495, 181] on p "Address:" at bounding box center [553, 188] width 173 height 14
click at [491, 188] on p "Address: [STREET_ADDRESS]" at bounding box center [553, 188] width 173 height 14
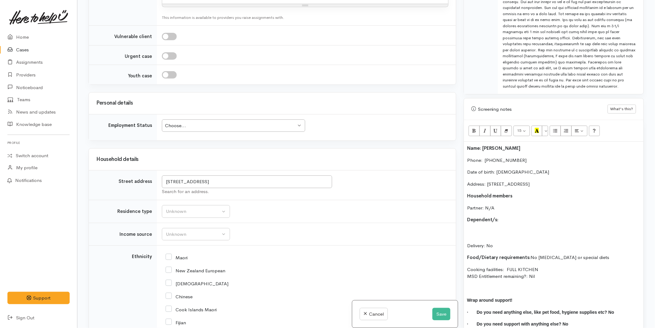
scroll to position [619, 0]
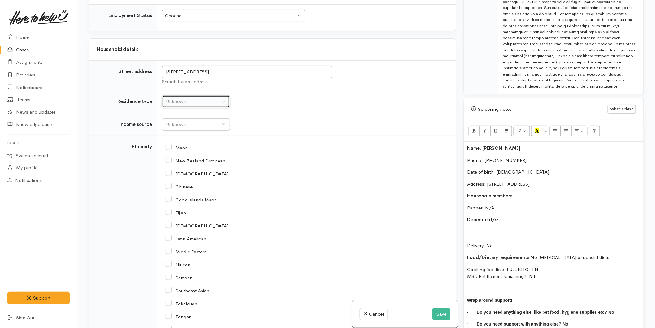
click at [178, 107] on button "Unknown" at bounding box center [196, 101] width 68 height 13
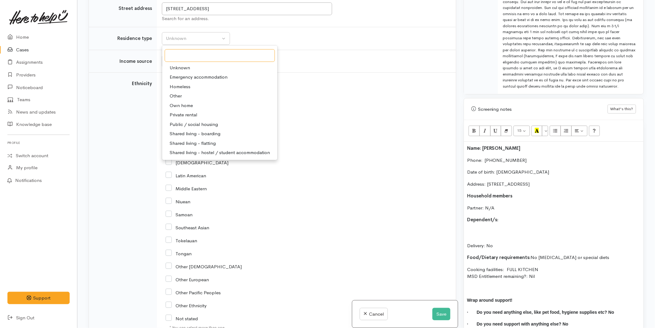
scroll to position [688, 0]
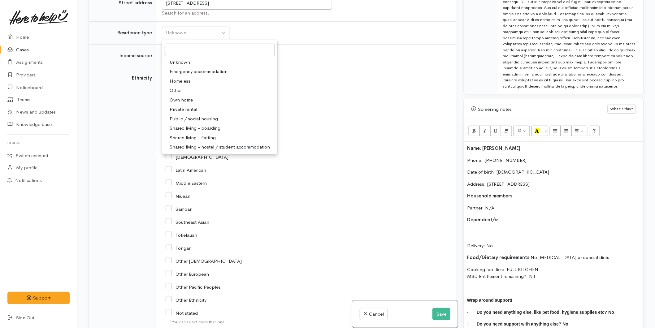
click at [181, 108] on span "Private rental" at bounding box center [184, 109] width 28 height 7
select select "2"
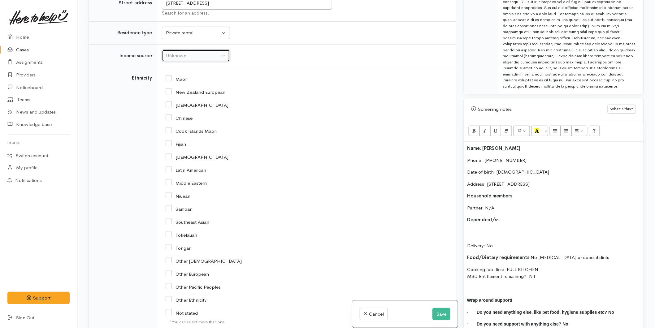
click at [178, 61] on button "Unknown" at bounding box center [196, 56] width 68 height 13
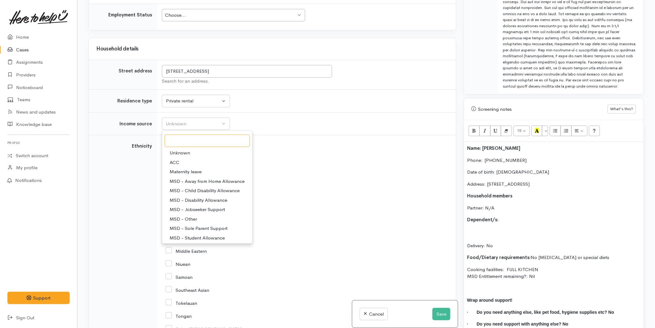
scroll to position [619, 0]
click at [186, 170] on span "Maternity leave" at bounding box center [186, 172] width 32 height 7
select select "18"
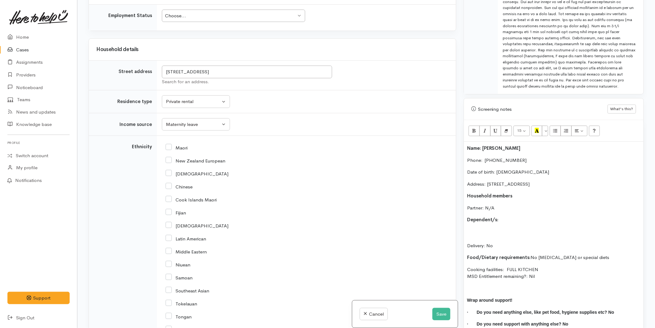
click at [168, 162] on input "New Zealand European" at bounding box center [196, 161] width 60 height 6
checkbox input "true"
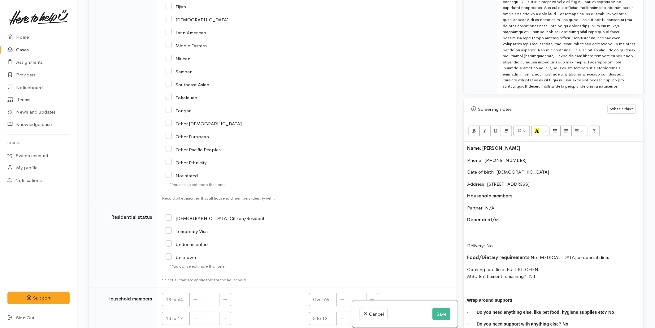
click at [170, 216] on input "[DEMOGRAPHIC_DATA] Citizen/Resident" at bounding box center [215, 218] width 99 height 6
checkbox input "true"
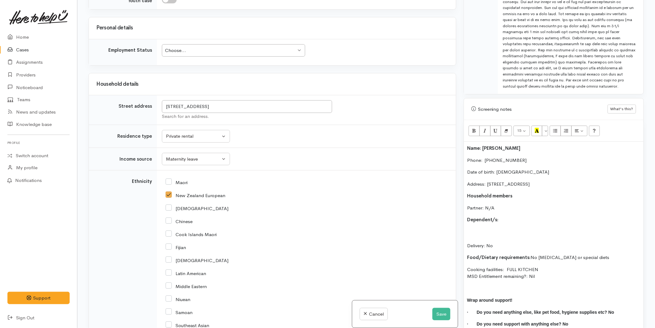
click at [171, 194] on input "New Zealand European" at bounding box center [196, 195] width 60 height 6
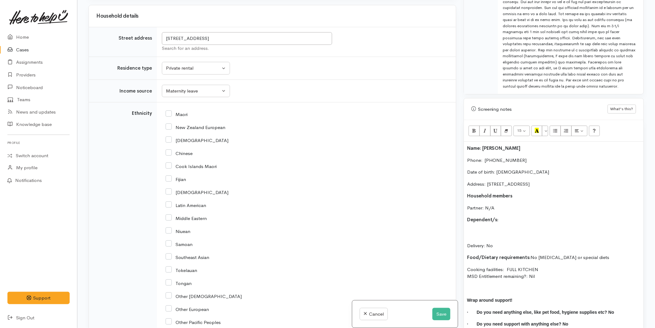
scroll to position [654, 0]
click at [171, 127] on input "New Zealand European" at bounding box center [196, 126] width 60 height 6
checkbox input "true"
click at [169, 244] on input "Samoan" at bounding box center [179, 243] width 27 height 6
click at [168, 242] on input "Samoan" at bounding box center [179, 243] width 27 height 6
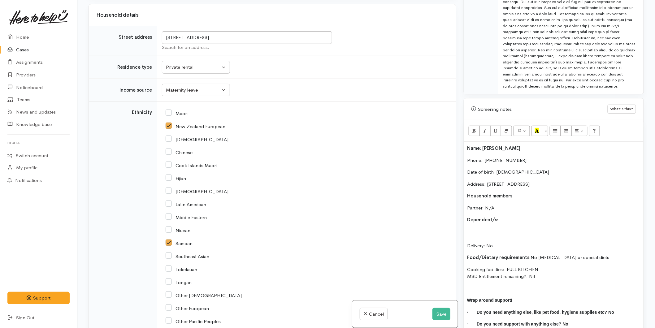
checkbox input "false"
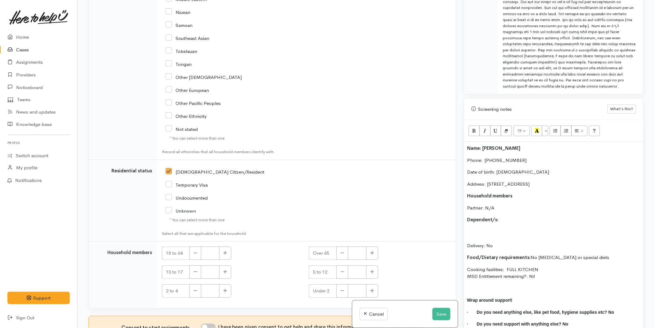
scroll to position [924, 0]
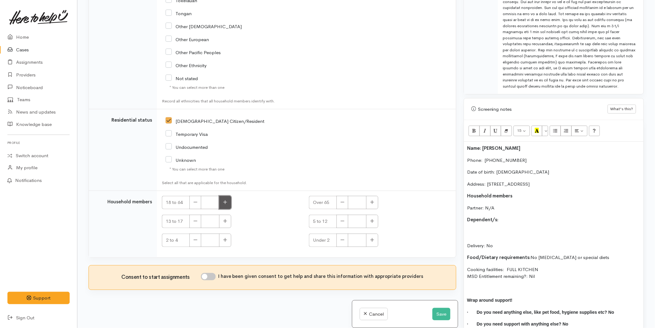
click at [222, 203] on button "button" at bounding box center [225, 202] width 12 height 13
type input "1"
click at [209, 274] on input "I have been given consent to get help and share this information with appropria…" at bounding box center [208, 276] width 15 height 7
checkbox input "true"
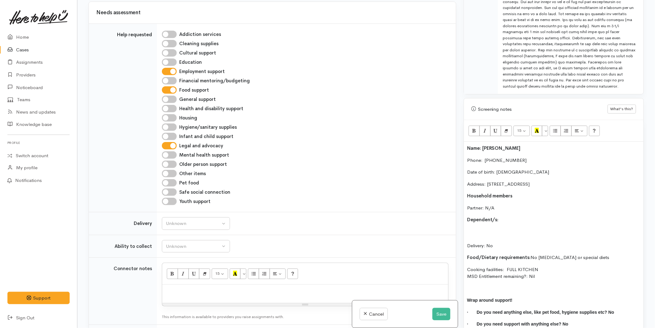
scroll to position [275, 0]
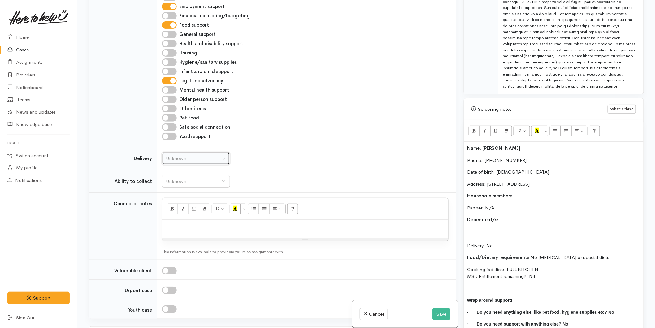
click at [177, 161] on div "Unknown" at bounding box center [193, 158] width 54 height 7
click at [174, 216] on span "No" at bounding box center [173, 216] width 7 height 7
select select "1"
click at [181, 180] on div "Unknown" at bounding box center [193, 181] width 54 height 7
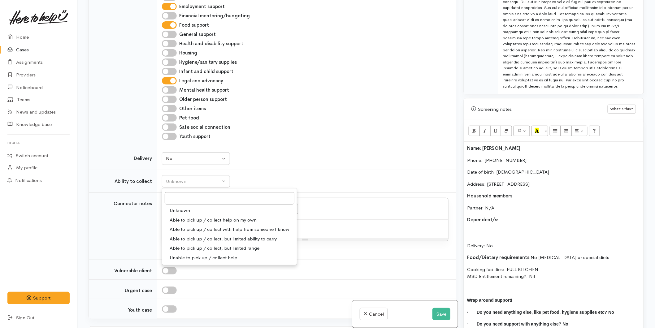
click at [179, 217] on span "Able to pick up / collect help on my own" at bounding box center [213, 220] width 87 height 7
select select "2"
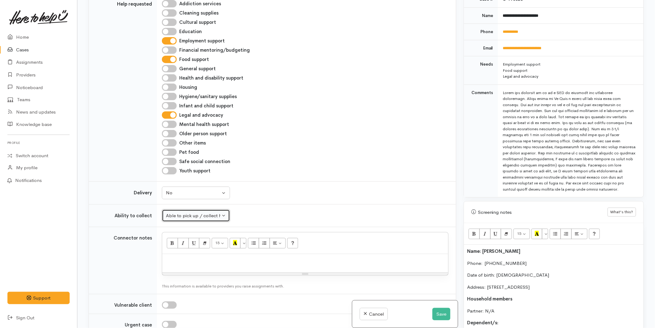
scroll to position [342, 0]
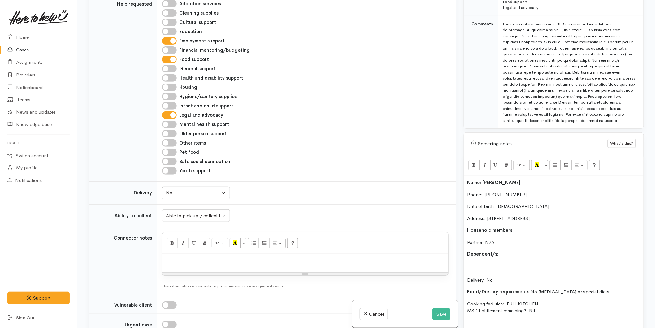
click at [496, 263] on p "Delivery: No" at bounding box center [553, 273] width 173 height 21
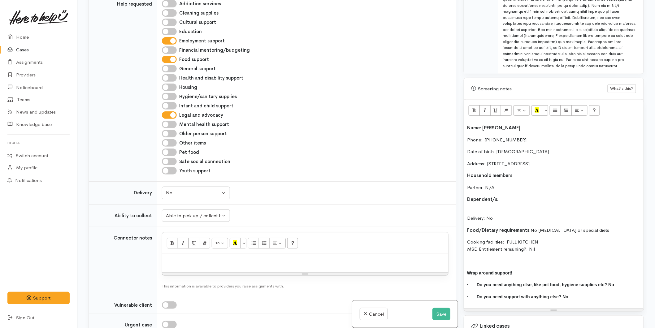
scroll to position [479, 0]
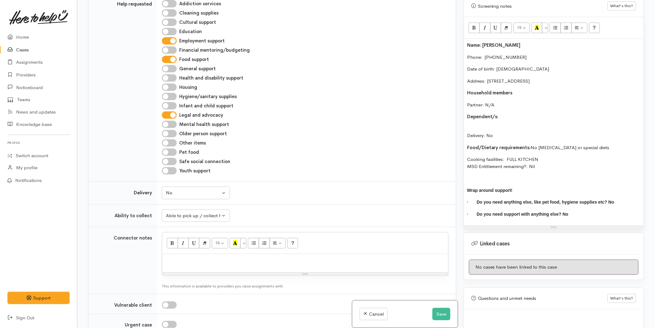
click at [473, 175] on p at bounding box center [553, 178] width 173 height 7
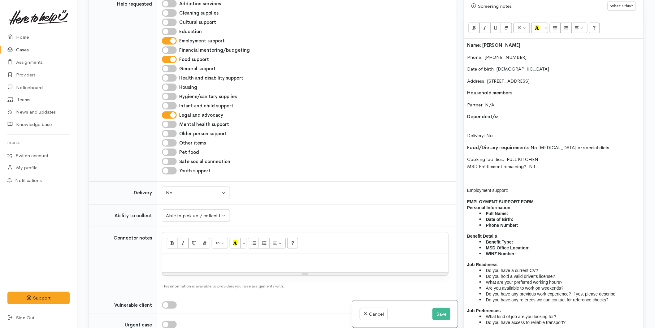
scroll to position [505, 0]
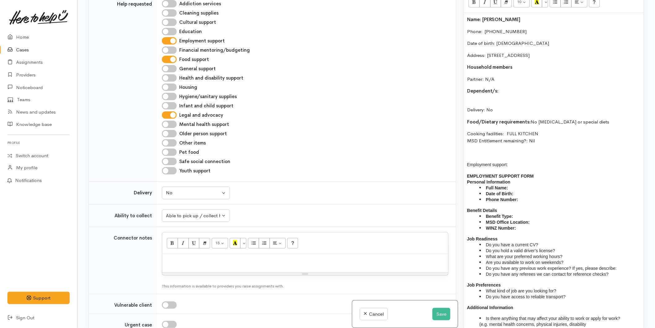
click at [539, 242] on li "Do you have a current CV?" at bounding box center [560, 245] width 161 height 6
click at [571, 248] on li "Do you hold a valid driver’s license?" at bounding box center [560, 251] width 161 height 6
click at [566, 259] on li "Are you available to work on weekends?" at bounding box center [560, 262] width 161 height 6
click at [568, 255] on li "What are your preferred working hours?" at bounding box center [560, 257] width 161 height 6
click at [564, 263] on li "Are you available to work on weekends?" at bounding box center [560, 262] width 161 height 6
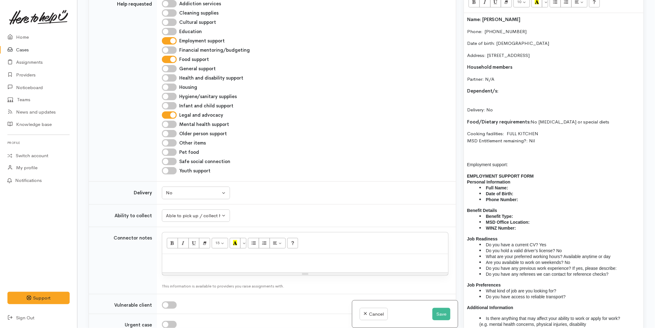
click at [620, 266] on li "Do you have any previous work experience? If yes, please describe:" at bounding box center [560, 268] width 161 height 6
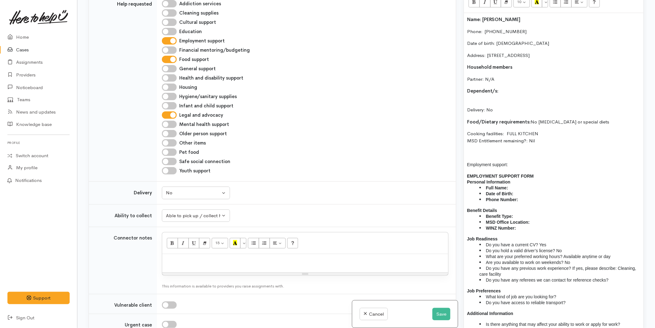
click at [615, 278] on li "Do you have any referees we can contact for reference checks?" at bounding box center [560, 280] width 161 height 6
click at [584, 297] on li "What kind of job are you looking for?" at bounding box center [560, 297] width 161 height 6
click at [570, 302] on li "Do you have access to reliable transport?" at bounding box center [560, 303] width 161 height 6
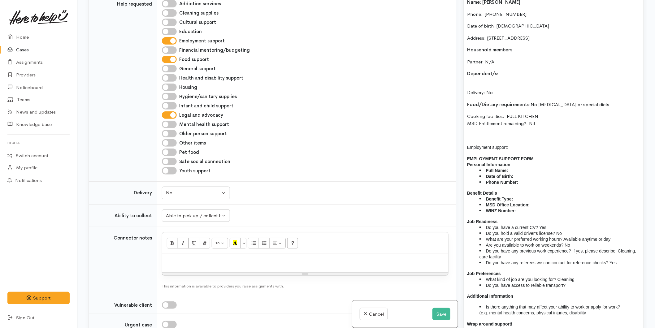
scroll to position [539, 0]
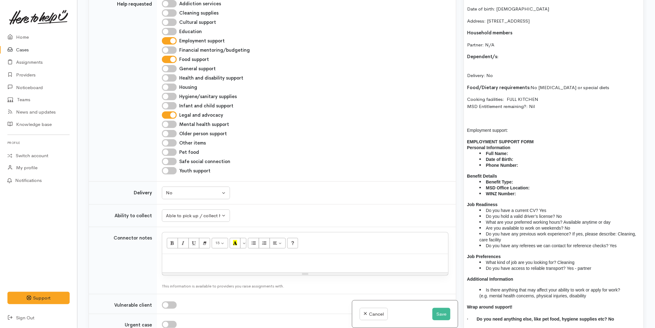
click at [587, 298] on li "Is there anything that may affect your ability to work or apply for work? (e.g.…" at bounding box center [560, 293] width 161 height 12
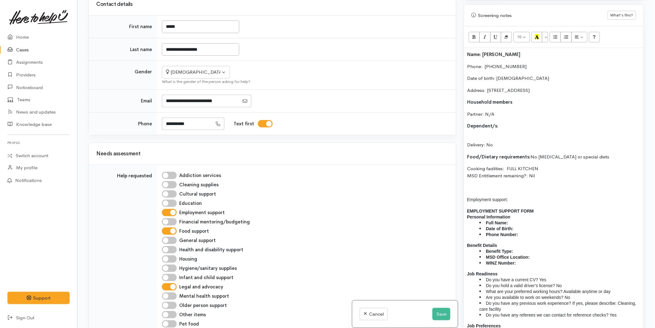
scroll to position [402, 0]
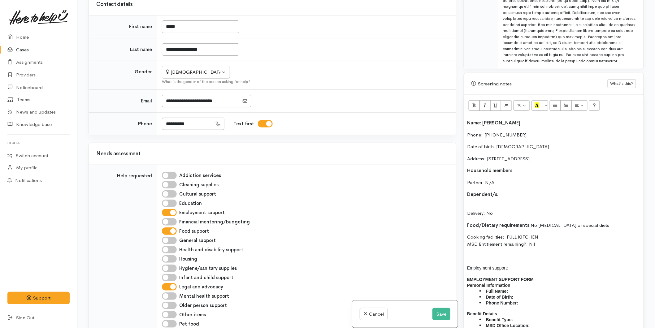
click at [505, 191] on p "Dependent/s:" at bounding box center [553, 194] width 173 height 7
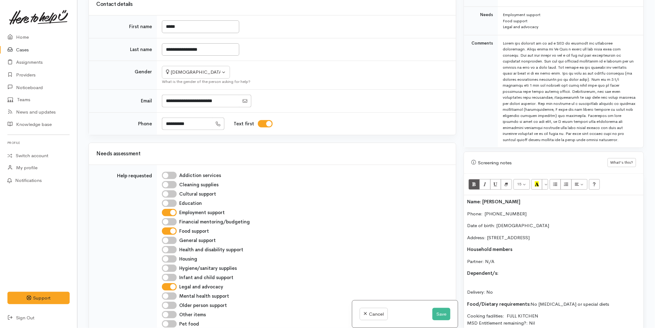
scroll to position [333, 0]
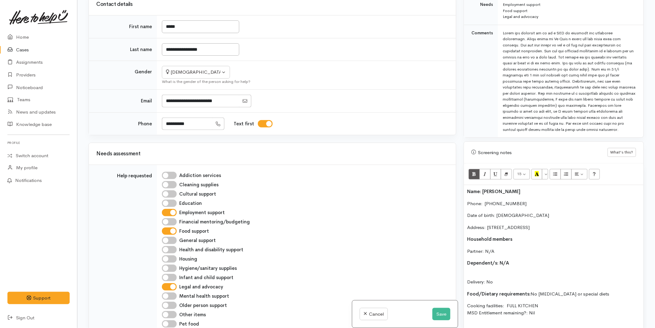
click at [503, 248] on p "Partner: N/A" at bounding box center [553, 251] width 173 height 7
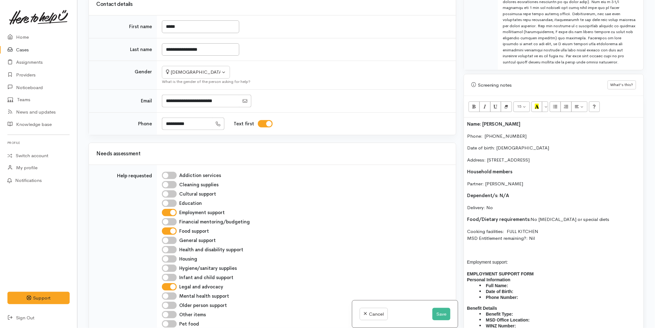
scroll to position [402, 0]
drag, startPoint x: 502, startPoint y: 259, endPoint x: 470, endPoint y: 258, distance: 31.9
click at [466, 259] on div "Name: [PERSON_NAME] Phone:  [PHONE_NUMBER] Date of birth: [DEMOGRAPHIC_DATA] Ad…" at bounding box center [554, 294] width 180 height 357
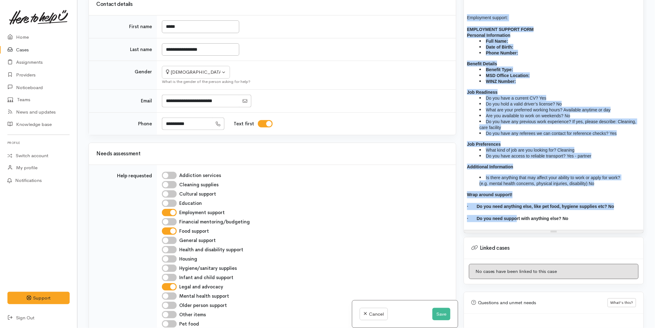
scroll to position [726, 0]
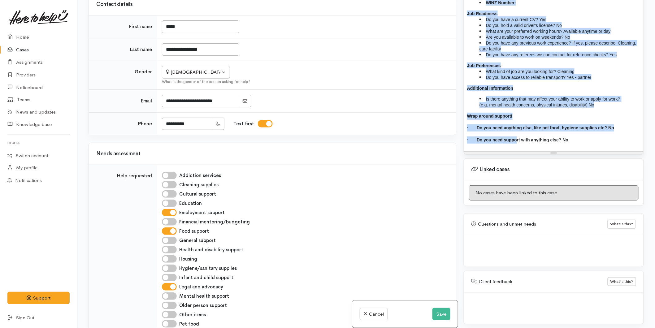
drag, startPoint x: 474, startPoint y: 233, endPoint x: 617, endPoint y: 102, distance: 193.5
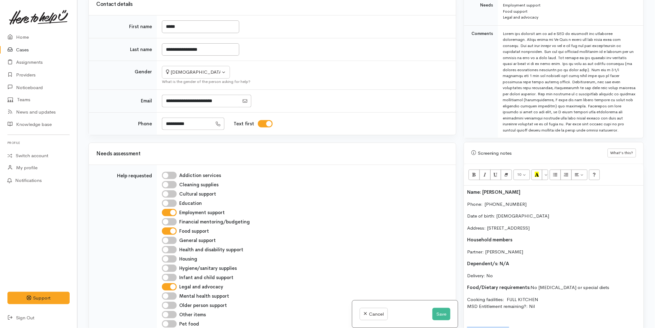
scroll to position [313, 0]
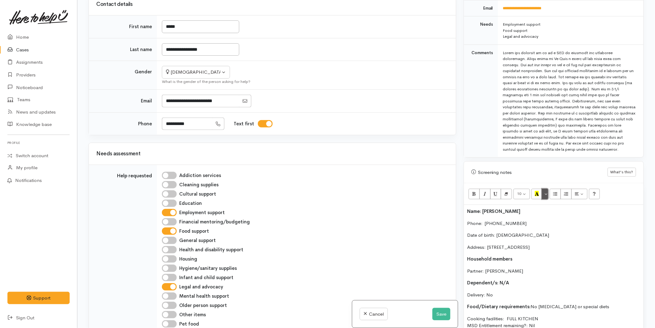
click at [546, 189] on button "More Color" at bounding box center [545, 194] width 6 height 11
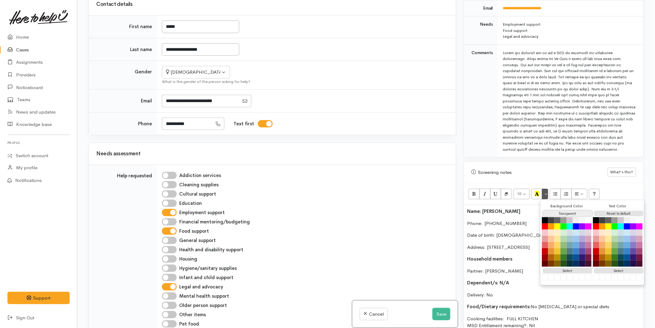
click at [550, 211] on button "Transparent" at bounding box center [568, 214] width 50 height 6
click at [622, 211] on button "Reset to default" at bounding box center [619, 214] width 50 height 6
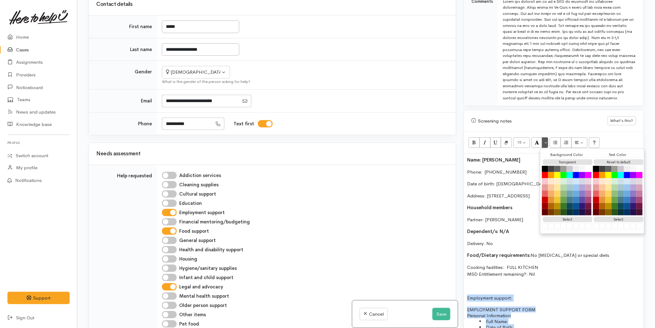
scroll to position [451, 0]
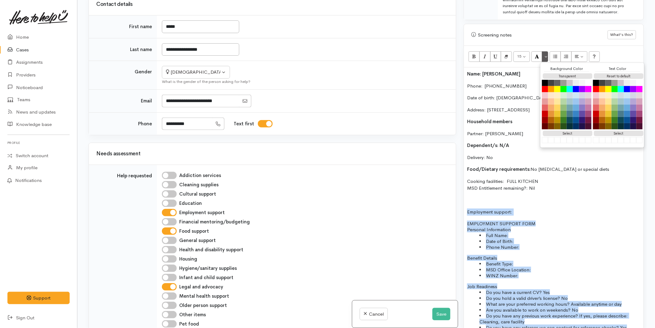
click at [511, 221] on p "EMPLOYMENT SUPPORT FORM" at bounding box center [553, 224] width 173 height 6
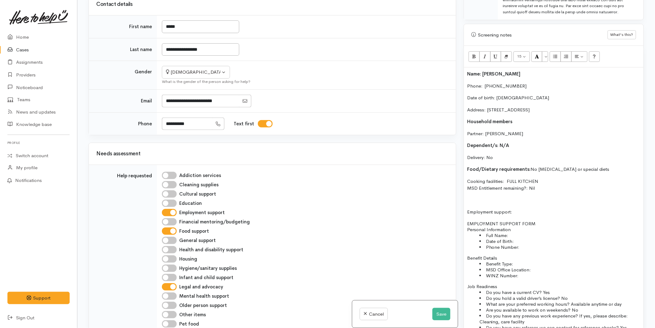
drag, startPoint x: 516, startPoint y: 207, endPoint x: 463, endPoint y: 123, distance: 99.1
click at [460, 207] on div "Warnings Add No warnings have been raised against this case Add Warning Title ●…" at bounding box center [554, 164] width 188 height 328
drag, startPoint x: 471, startPoint y: 49, endPoint x: 510, endPoint y: 117, distance: 78.4
click at [471, 51] on button "Bold (CTRL+B)" at bounding box center [474, 56] width 11 height 11
click at [535, 221] on p "EMPLOYMENT SUPPORT FORM" at bounding box center [553, 224] width 173 height 6
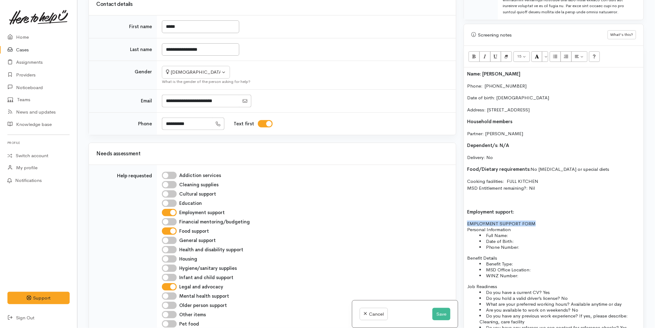
drag, startPoint x: 539, startPoint y: 216, endPoint x: 459, endPoint y: 217, distance: 80.8
click at [459, 217] on div "Related cases There are no other cases from the same person found. Manually lin…" at bounding box center [366, 164] width 563 height 328
drag, startPoint x: 512, startPoint y: 243, endPoint x: 487, endPoint y: 243, distance: 25.4
click at [487, 244] on li "Phone Number:" at bounding box center [560, 247] width 161 height 6
click at [512, 233] on li "Full Name:" at bounding box center [560, 236] width 161 height 6
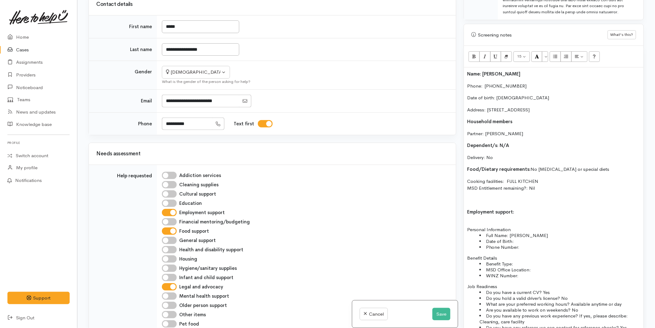
click at [530, 244] on li "Phone Number:" at bounding box center [560, 247] width 161 height 6
click at [525, 238] on li "Date of Birth:" at bounding box center [560, 241] width 161 height 6
click at [543, 244] on li "Phone Number:" at bounding box center [560, 247] width 161 height 6
drag, startPoint x: 528, startPoint y: 203, endPoint x: 444, endPoint y: 203, distance: 83.9
click at [444, 203] on div "Related cases There are no other cases from the same person found. Manually lin…" at bounding box center [366, 164] width 563 height 328
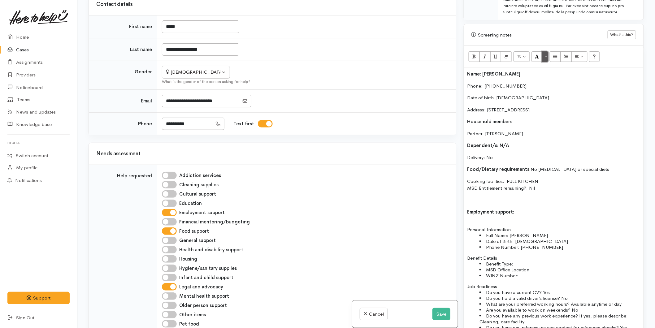
click at [545, 51] on button "More Color" at bounding box center [545, 56] width 6 height 11
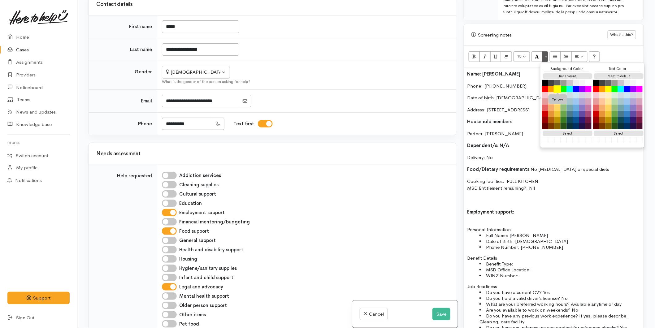
click at [559, 85] on button "Yellow" at bounding box center [557, 88] width 7 height 7
click at [508, 83] on p "Phone:  [PHONE_NUMBER]" at bounding box center [553, 86] width 173 height 7
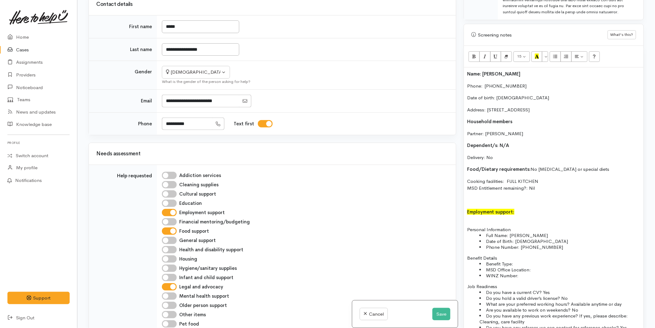
click at [468, 71] on b "Name: [PERSON_NAME]" at bounding box center [494, 74] width 54 height 6
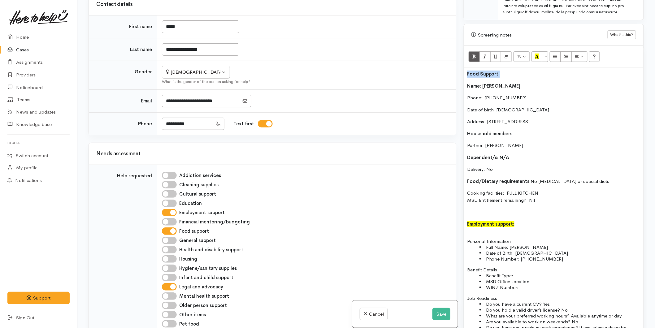
drag, startPoint x: 495, startPoint y: 69, endPoint x: 511, endPoint y: 54, distance: 22.6
click at [462, 69] on div "Warnings Add No warnings have been raised against this case Add Warning Title ●…" at bounding box center [554, 164] width 188 height 328
click at [537, 54] on icon "Recent Color" at bounding box center [537, 56] width 4 height 5
click at [519, 83] on p "Name: [PERSON_NAME]" at bounding box center [553, 86] width 173 height 7
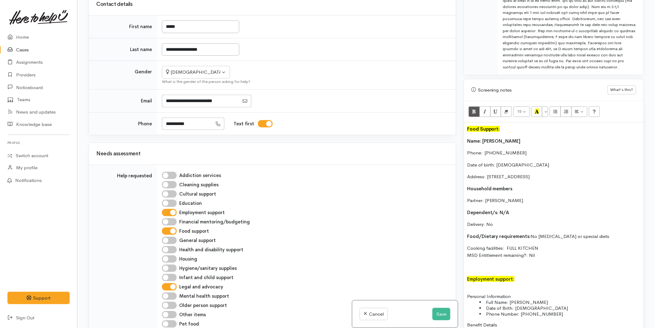
scroll to position [347, 0]
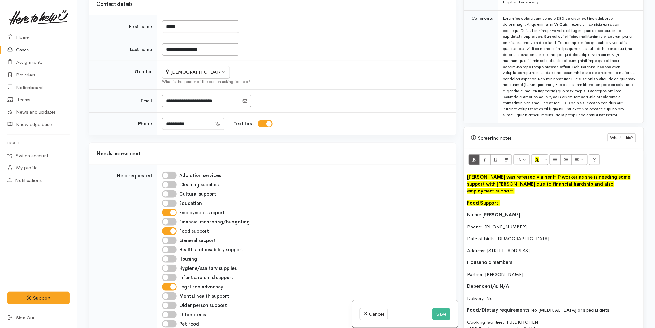
click at [596, 178] on p "[PERSON_NAME] was referred via her HIP worker as she is needing some support wi…" at bounding box center [553, 184] width 173 height 21
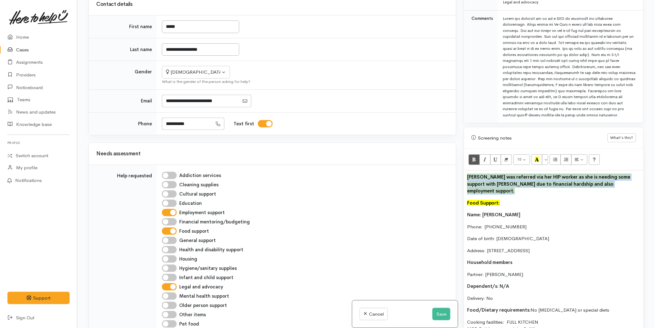
drag, startPoint x: 596, startPoint y: 178, endPoint x: 469, endPoint y: 172, distance: 127.4
click at [469, 174] on p "[PERSON_NAME] was referred via her HIP worker as she is needing some support wi…" at bounding box center [553, 184] width 173 height 21
click at [476, 157] on icon "Bold (CTRL+B)" at bounding box center [474, 159] width 4 height 5
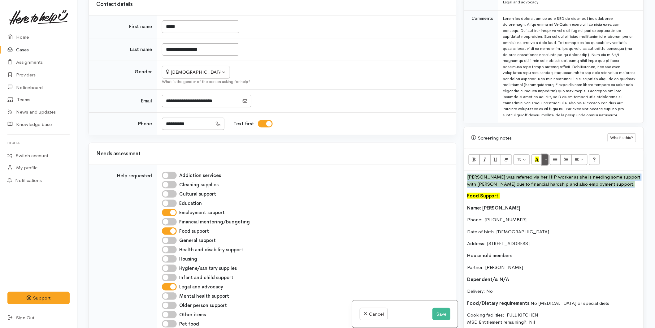
click at [546, 155] on button "More Color" at bounding box center [545, 160] width 6 height 11
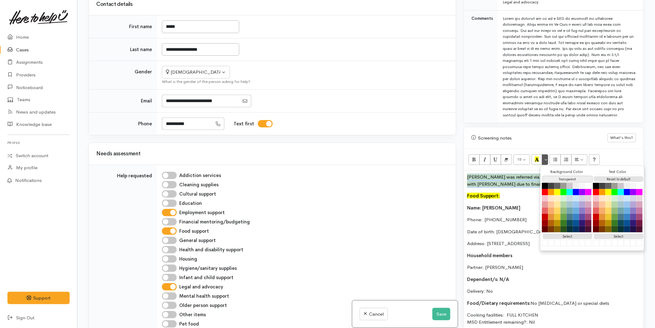
click at [555, 176] on button "Transparent" at bounding box center [568, 179] width 50 height 6
click at [601, 176] on button "Reset to default" at bounding box center [619, 179] width 50 height 6
click at [515, 174] on p "[PERSON_NAME] was referred via her HIP worker as she is needing some support wi…" at bounding box center [553, 181] width 173 height 14
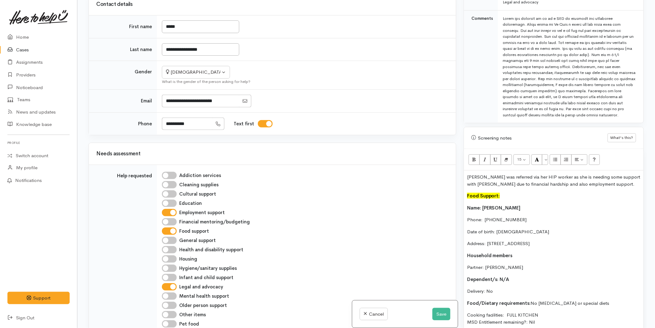
click at [584, 179] on p "[PERSON_NAME] was referred via her HIP worker as she is needing some support wi…" at bounding box center [553, 181] width 173 height 14
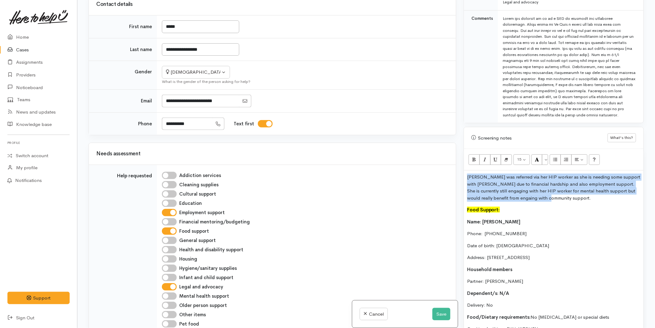
drag, startPoint x: 540, startPoint y: 194, endPoint x: 457, endPoint y: 165, distance: 88.3
click at [457, 165] on div "Related cases There are no other cases from the same person found. Manually lin…" at bounding box center [366, 164] width 563 height 328
copy p "[PERSON_NAME] was referred via her HIP worker as she is needing some support wi…"
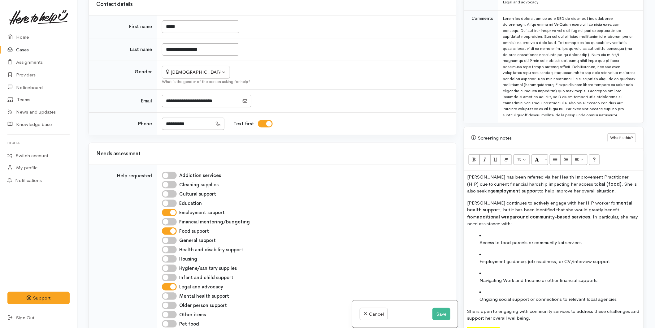
scroll to position [482, 0]
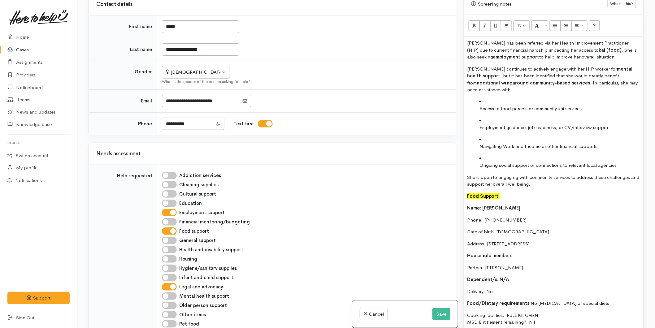
click at [478, 102] on ul "Access to food parcels or community kai services Employment guidance, job readi…" at bounding box center [553, 133] width 173 height 71
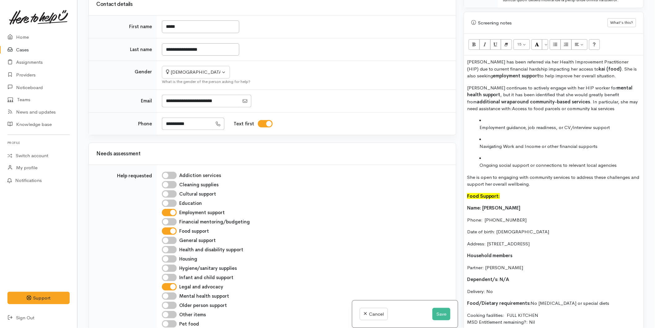
scroll to position [475, 0]
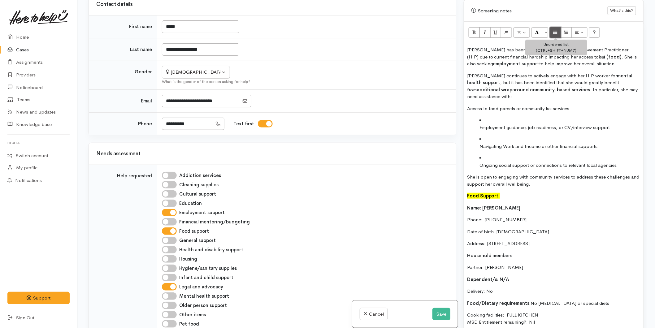
click at [553, 27] on button "Unordered list (CTRL+SHIFT+NUM7)" at bounding box center [555, 32] width 11 height 11
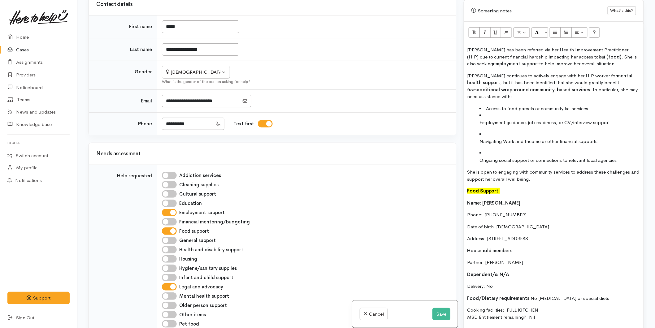
click at [478, 115] on ul "Access to food parcels or community kai services Employment guidance, job readi…" at bounding box center [553, 134] width 173 height 59
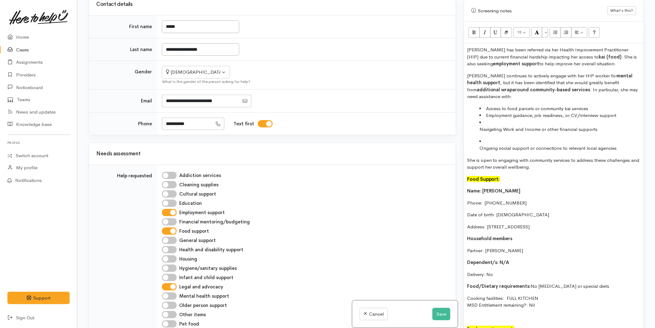
click at [478, 122] on ul "Access to food parcels or community kai services Employment guidance, job readi…" at bounding box center [553, 128] width 173 height 47
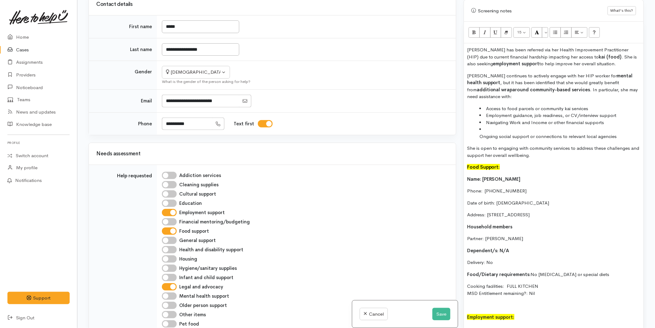
click at [478, 130] on ul "Access to food parcels or community kai services Employment guidance, job readi…" at bounding box center [553, 122] width 173 height 35
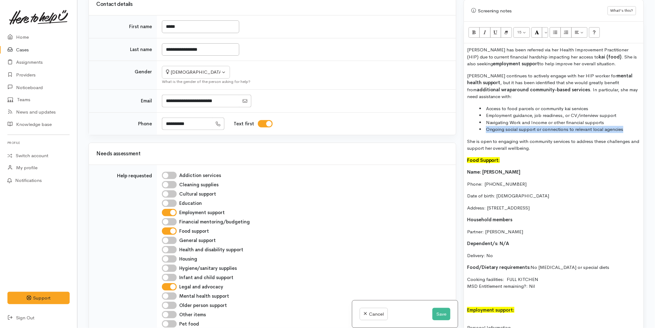
drag, startPoint x: 582, startPoint y: 121, endPoint x: 479, endPoint y: 125, distance: 103.8
click at [479, 125] on ul "Access to food parcels or community kai services Employment guidance, job readi…" at bounding box center [553, 119] width 173 height 28
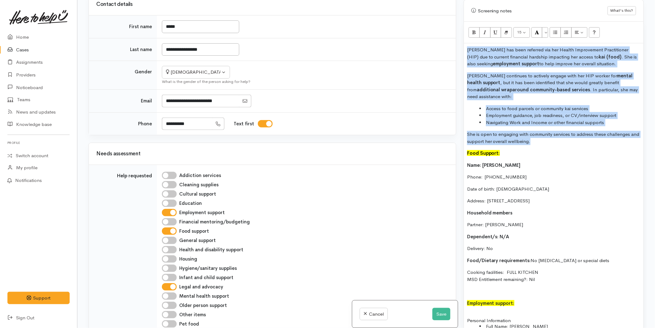
drag, startPoint x: 510, startPoint y: 129, endPoint x: 460, endPoint y: 44, distance: 98.9
click at [460, 44] on div "Warnings Add No warnings have been raised against this case Add Warning Title ●…" at bounding box center [554, 164] width 188 height 328
copy div "[PERSON_NAME] has been referred via her Health Improvement Practitioner (HIP) d…"
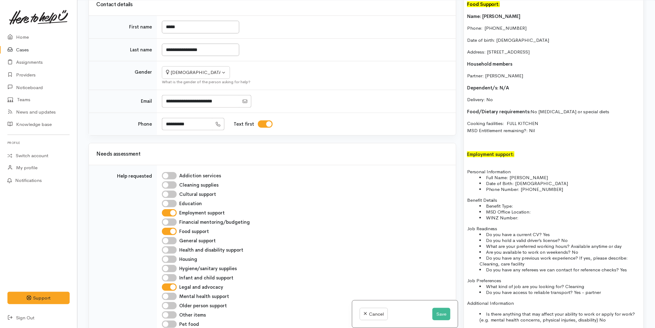
scroll to position [663, 0]
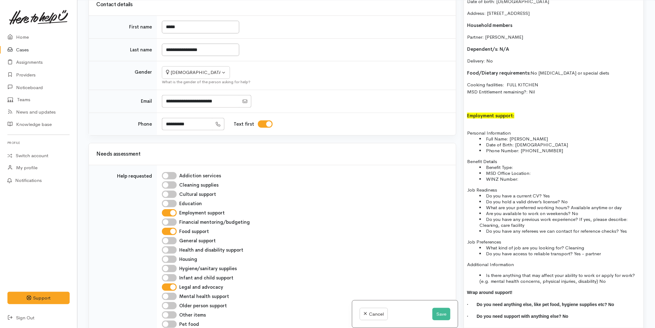
click at [614, 277] on li "Is there anything that may affect your ability to work or apply for work? (e.g.…" at bounding box center [560, 278] width 161 height 12
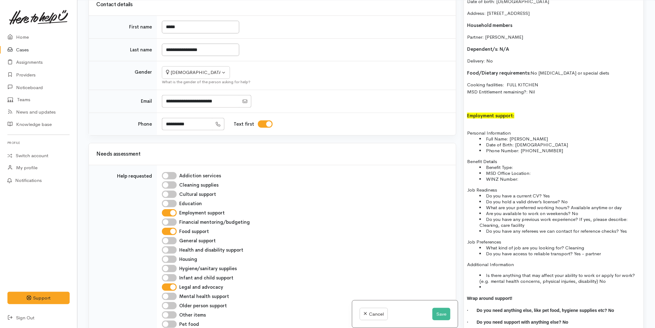
click at [493, 284] on li at bounding box center [560, 287] width 161 height 6
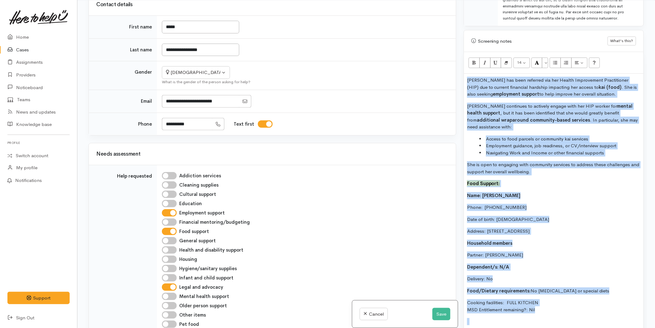
scroll to position [305, 0]
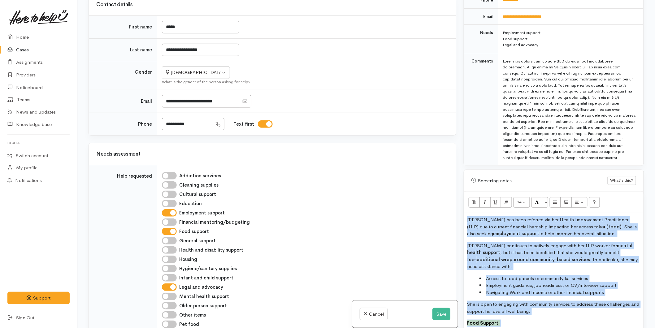
drag, startPoint x: 495, startPoint y: 282, endPoint x: 455, endPoint y: 111, distance: 175.9
click at [455, 111] on div "Related cases There are no other cases from the same person found. Manually lin…" at bounding box center [366, 164] width 563 height 328
copy div "Lorem ips dolo sitametc adi eli Seddoe Temporincid Utlaboreetdo (MAG) ali en ad…"
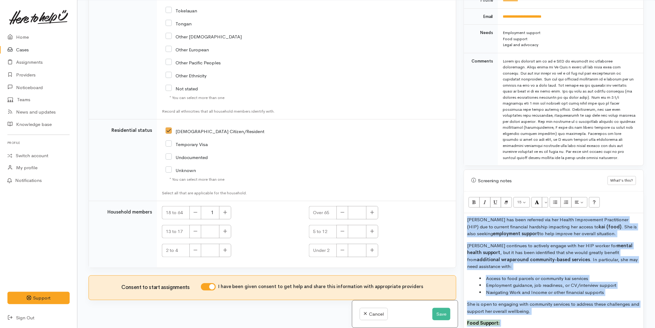
scroll to position [924, 0]
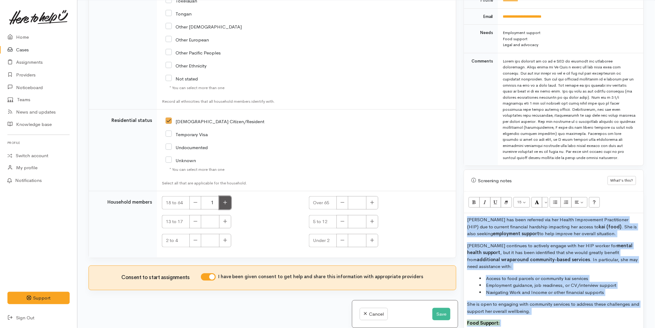
click at [227, 205] on button "button" at bounding box center [225, 202] width 12 height 13
type input "2"
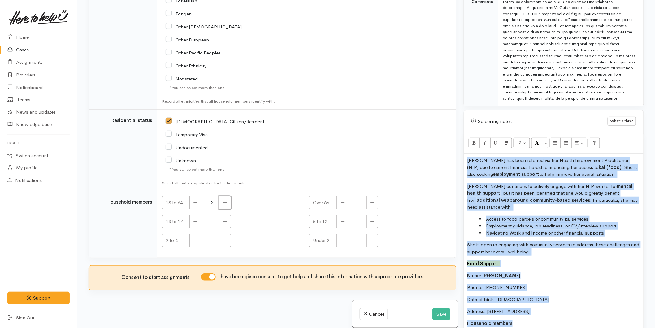
scroll to position [477, 0]
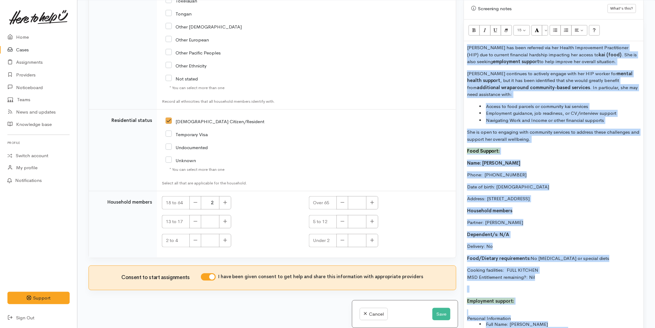
click at [506, 195] on p "Address: [STREET_ADDRESS]" at bounding box center [553, 198] width 173 height 7
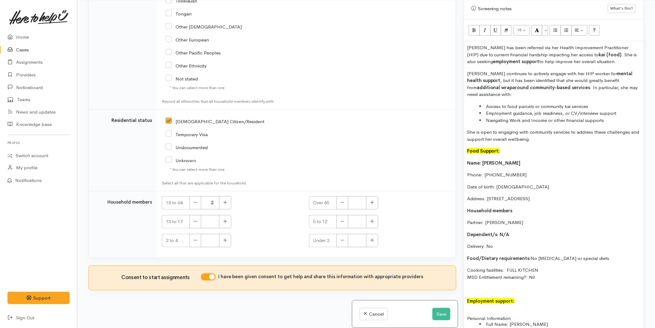
drag, startPoint x: 510, startPoint y: 196, endPoint x: 495, endPoint y: 199, distance: 15.5
click at [469, 180] on div "[PERSON_NAME] has been referred via her Health Improvement Practitioner (HIP) d…" at bounding box center [554, 280] width 180 height 478
drag, startPoint x: 527, startPoint y: 215, endPoint x: 466, endPoint y: 158, distance: 83.3
click at [466, 158] on div "[PERSON_NAME] has been referred via her Health Improvement Practitioner (HIP) d…" at bounding box center [554, 280] width 180 height 478
copy div "Name: [PERSON_NAME] Phone:  [PHONE_NUMBER] Date of birth: [DEMOGRAPHIC_DATA] Ad…"
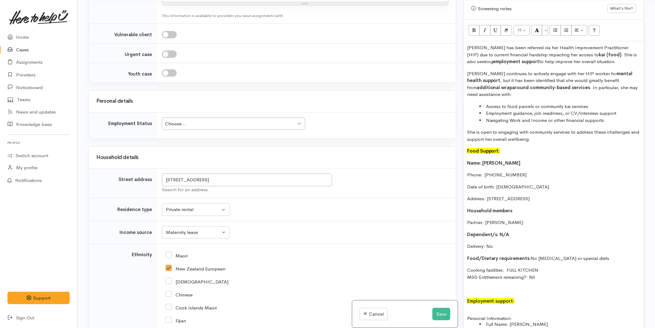
scroll to position [305, 0]
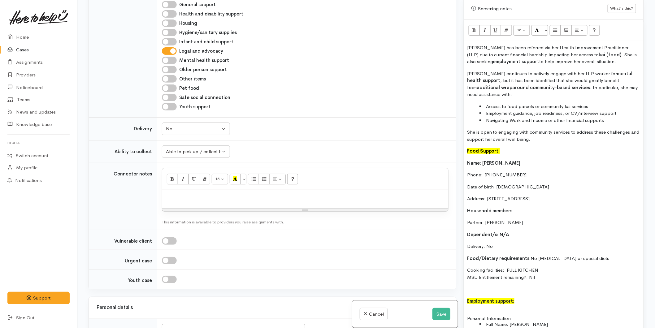
click at [187, 191] on div at bounding box center [305, 199] width 286 height 18
paste div
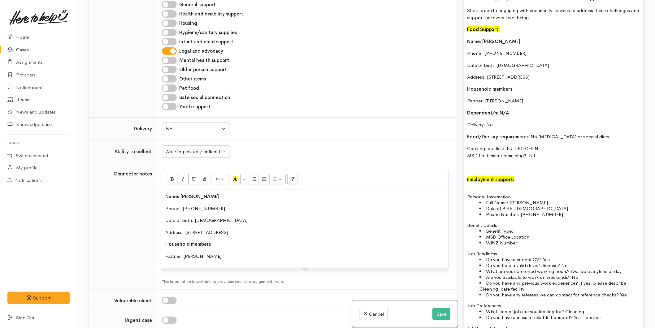
scroll to position [718, 0]
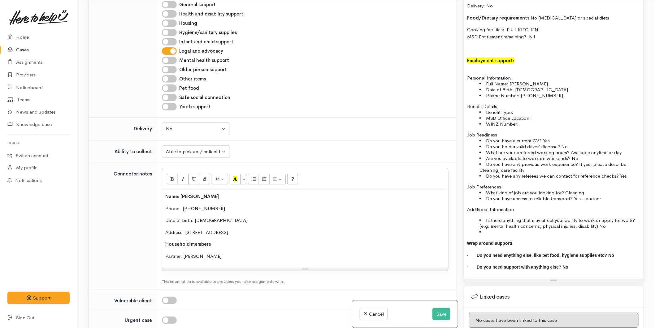
click at [490, 229] on li at bounding box center [560, 232] width 161 height 6
drag, startPoint x: 534, startPoint y: 237, endPoint x: 482, endPoint y: 228, distance: 52.0
click at [482, 228] on ul "Is there anything that may affect your ability to work or apply for work? (e.g.…" at bounding box center [553, 231] width 173 height 29
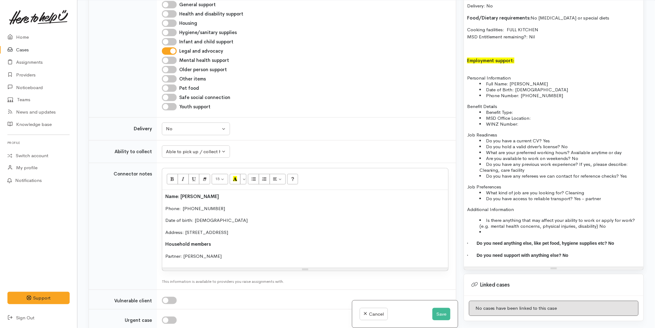
click at [476, 241] on span "· Do you need anything else, like pet food, hygiene supplies etc? No" at bounding box center [540, 243] width 147 height 5
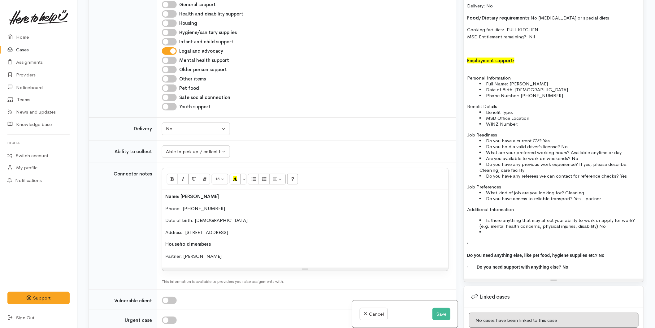
click at [486, 240] on p "·" at bounding box center [553, 243] width 173 height 7
click at [467, 253] on span "Do you need anything else, like pet food, hygiene supplies etc? No" at bounding box center [535, 255] width 137 height 5
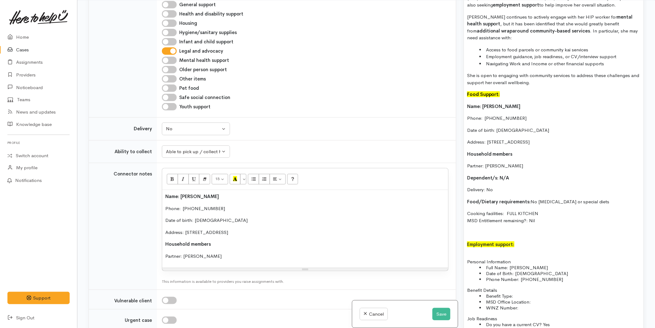
scroll to position [408, 0]
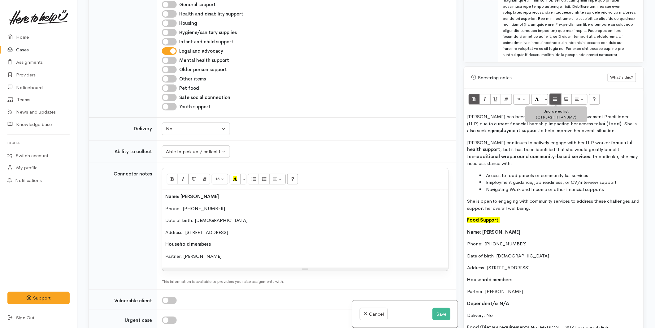
click at [553, 94] on button "Unordered list (CTRL+SHIFT+NUM7)" at bounding box center [555, 99] width 11 height 11
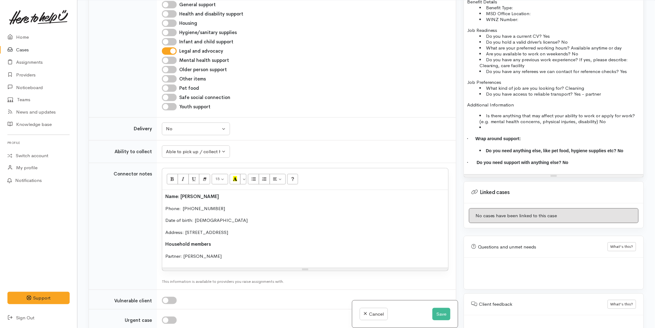
scroll to position [839, 0]
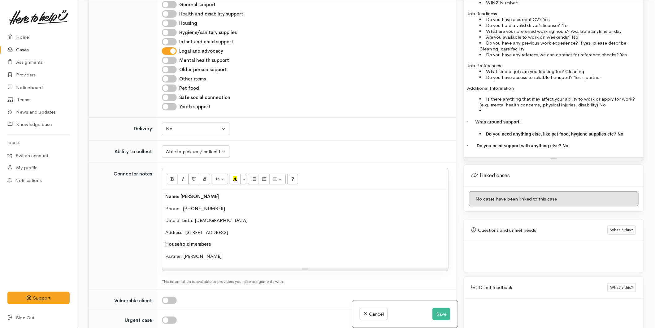
click at [478, 143] on span "· Do you need support with anything else? No" at bounding box center [517, 145] width 101 height 5
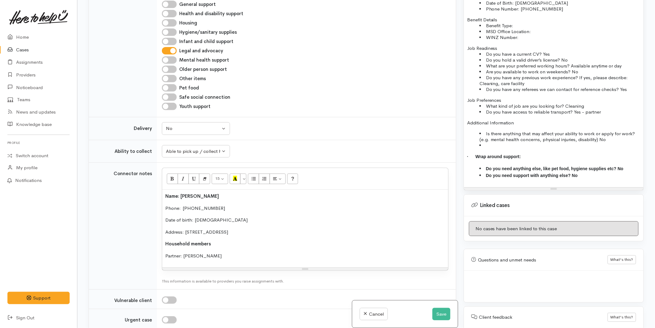
scroll to position [765, 0]
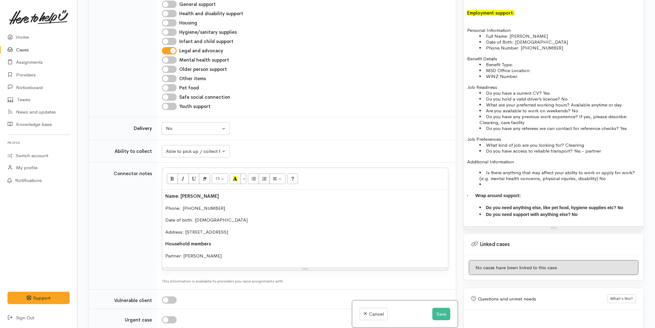
click at [488, 181] on li at bounding box center [560, 184] width 161 height 6
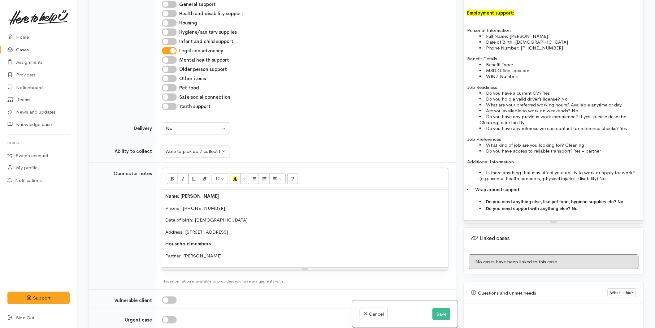
click at [473, 187] on span "· Wrap around support:" at bounding box center [494, 189] width 54 height 5
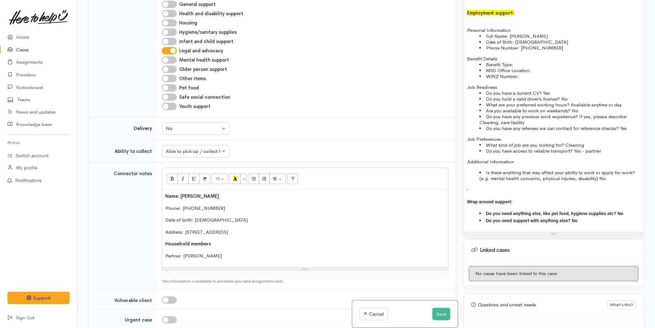
click at [474, 186] on p "·" at bounding box center [553, 189] width 173 height 7
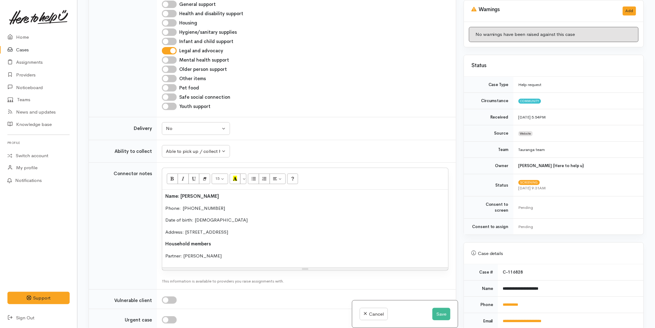
scroll to position [0, 0]
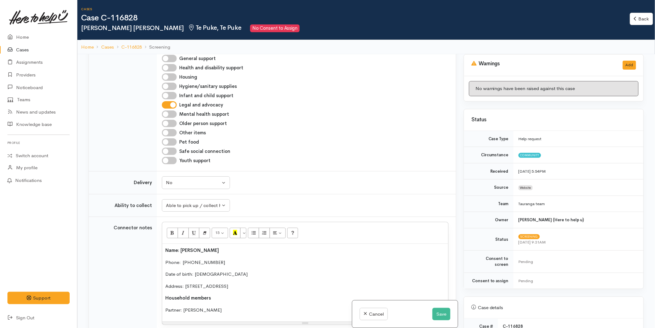
drag, startPoint x: 543, startPoint y: 248, endPoint x: 460, endPoint y: -24, distance: 284.5
click at [460, 0] on html "Support Feedback I've got something to say Back" at bounding box center [327, 164] width 655 height 328
copy div "Lorem ips dolo sitametc adi eli Seddoe Temporincid Utlaboreetdo (MAG) ali en ad…"
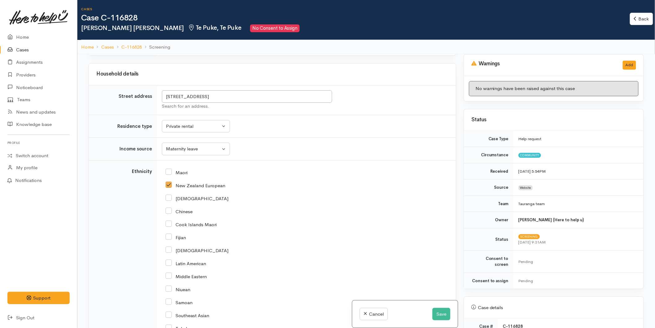
scroll to position [537, 0]
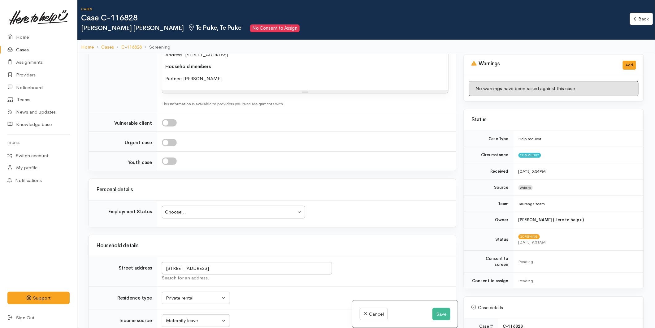
click at [235, 212] on div "Choose..." at bounding box center [230, 212] width 131 height 7
click at [433, 312] on button "Save" at bounding box center [442, 314] width 18 height 13
